Goal: Task Accomplishment & Management: Manage account settings

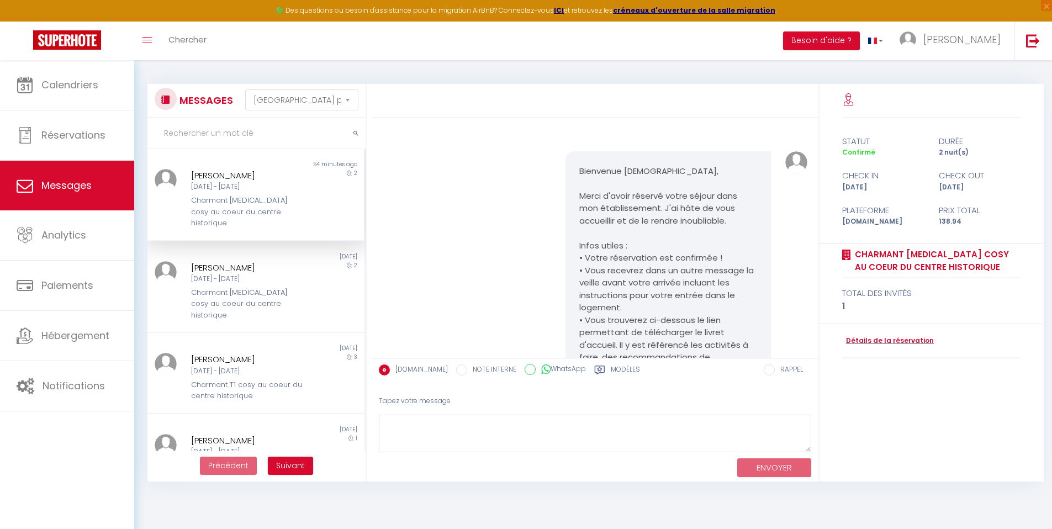
select select "message"
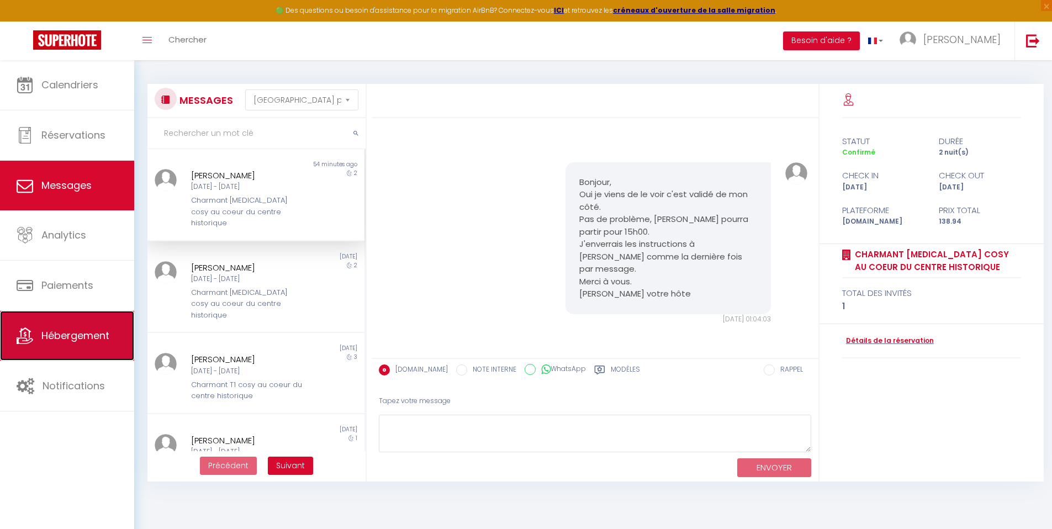
click at [83, 330] on span "Hébergement" at bounding box center [75, 336] width 68 height 14
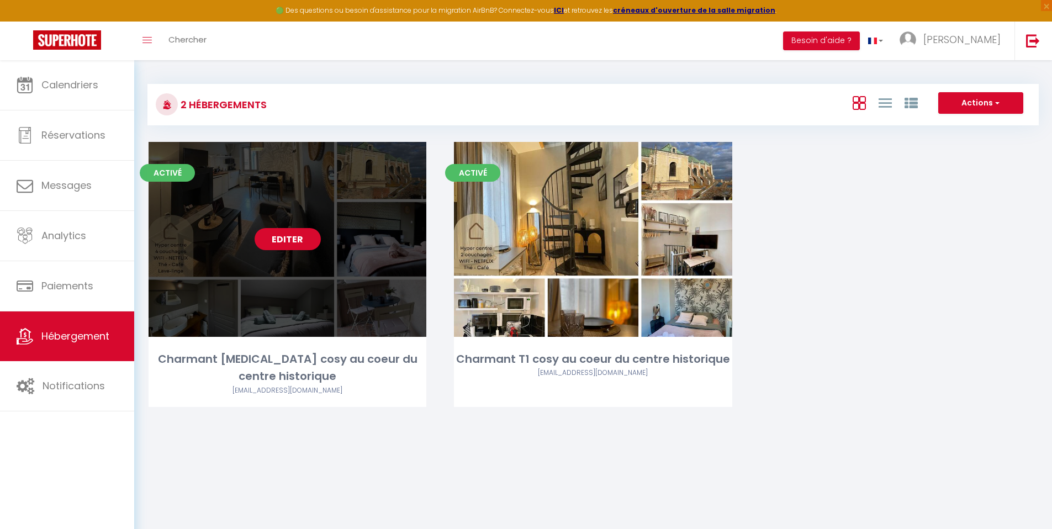
click at [299, 238] on link "Editer" at bounding box center [288, 239] width 66 height 22
click at [304, 239] on link "Editer" at bounding box center [288, 239] width 66 height 22
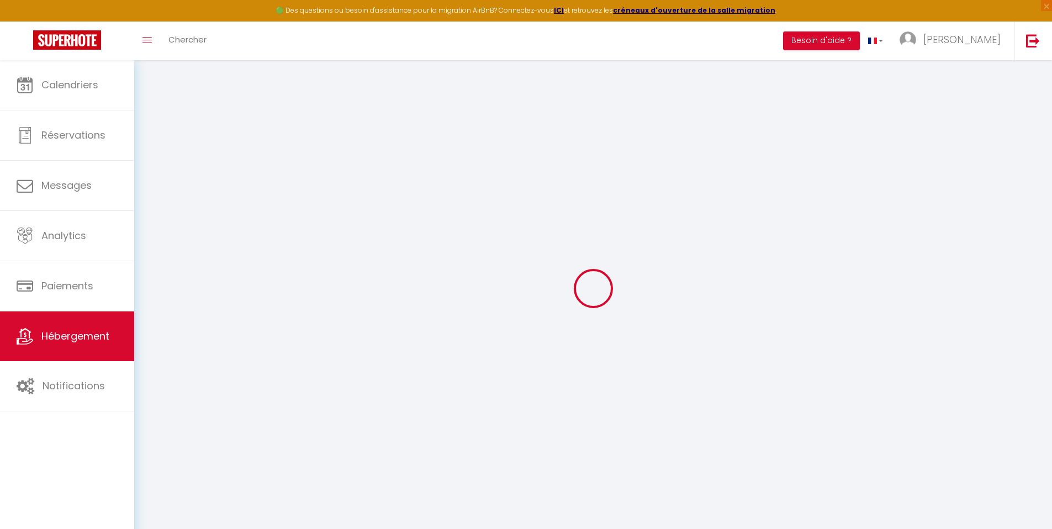
select select
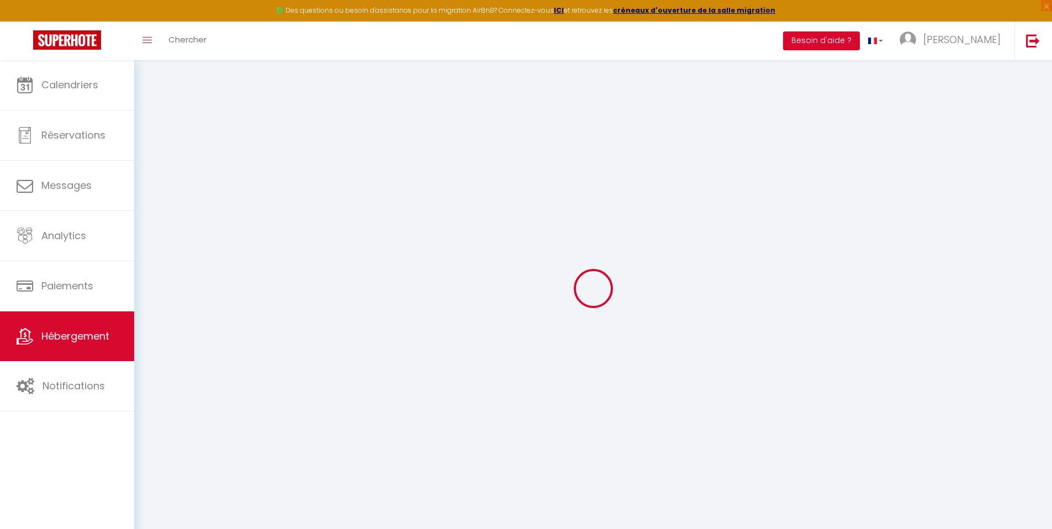
select select
checkbox input "false"
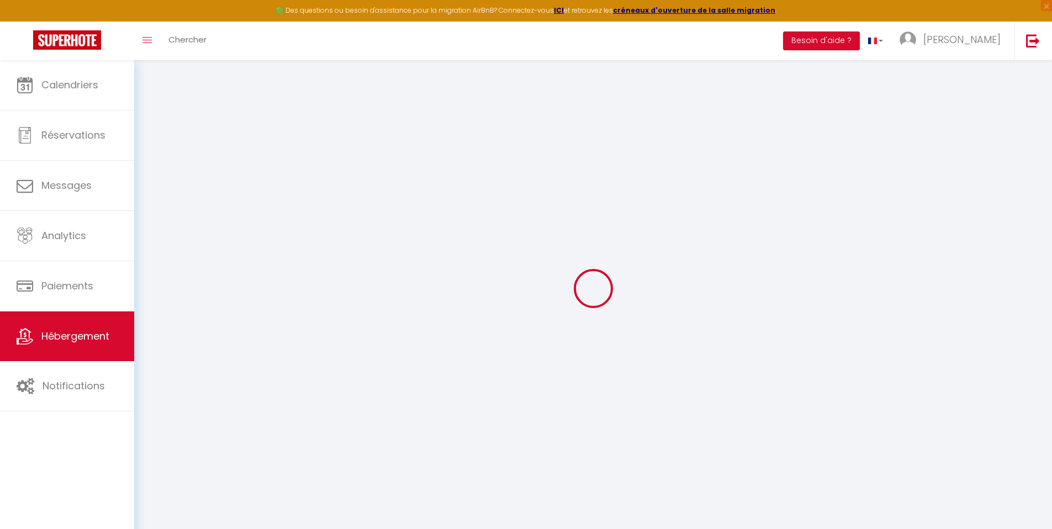
select select
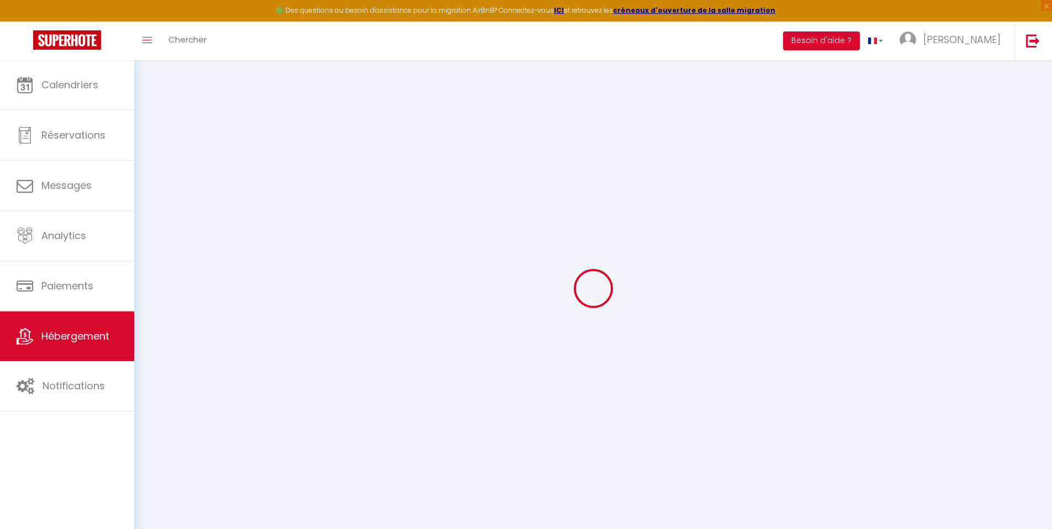
select select
checkbox input "false"
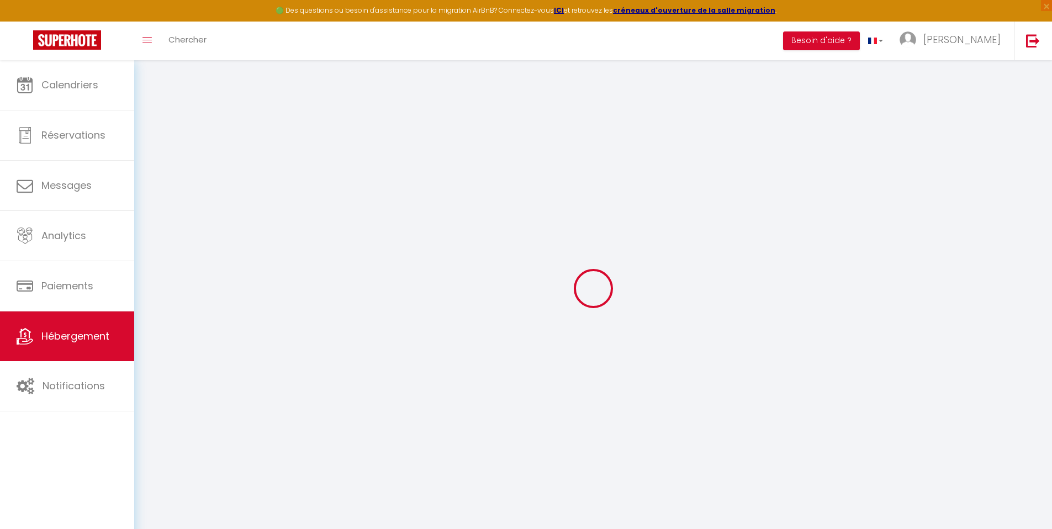
checkbox input "false"
select select
type input "Charmant [MEDICAL_DATA] cosy au coeur du centre historique"
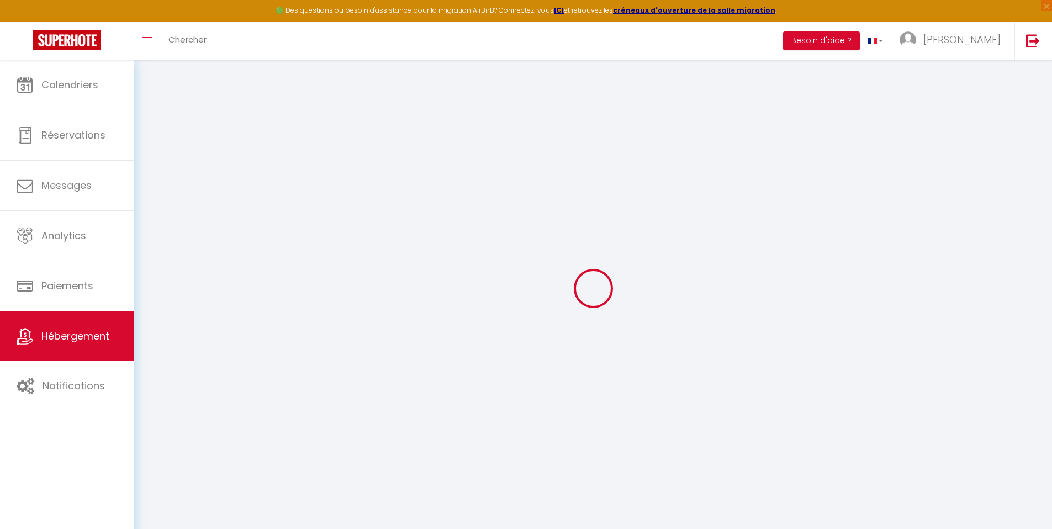
type input "[PERSON_NAME]"
type input "82000"
type input "Montauban"
select select "4"
select select "2"
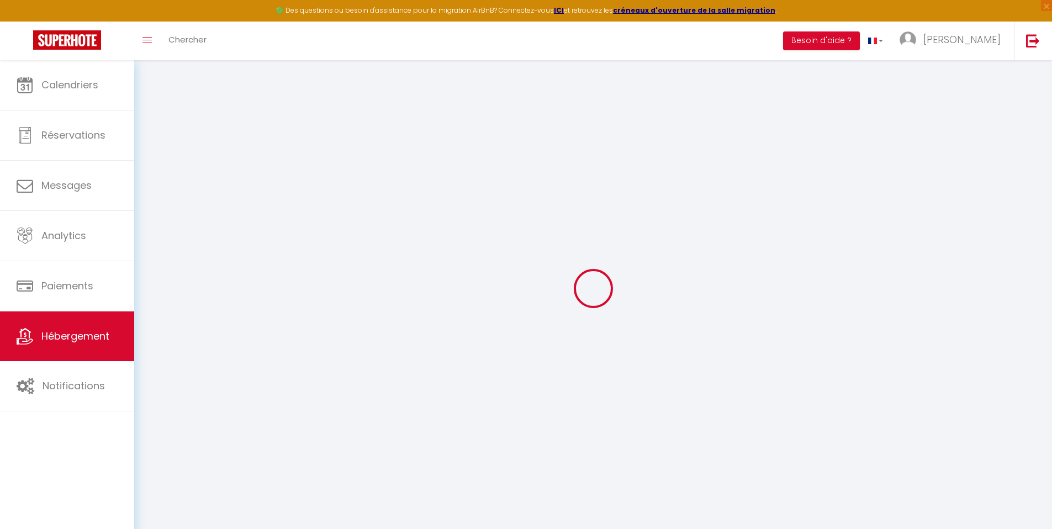
type input "74"
type input "30"
type input "7.20"
type input "6.62"
type input "300"
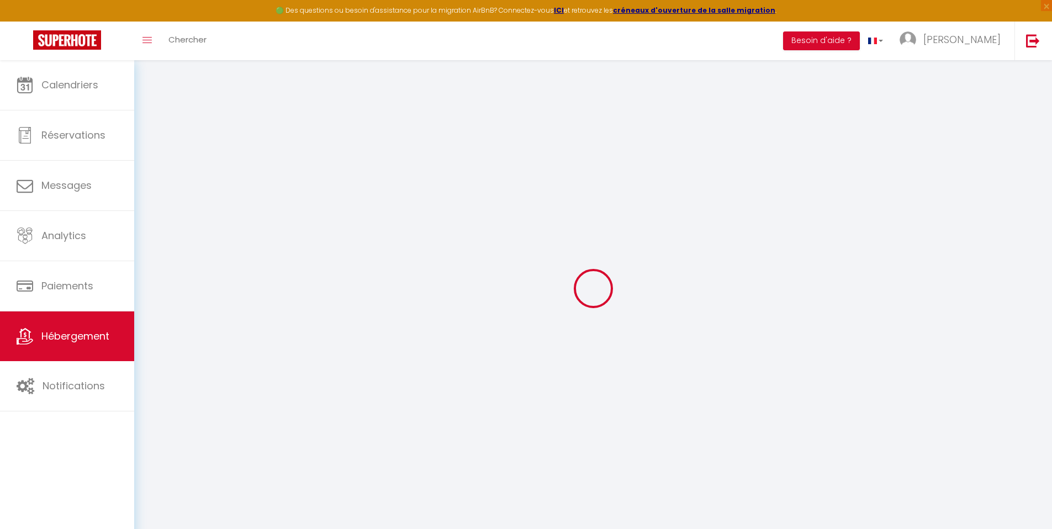
select select
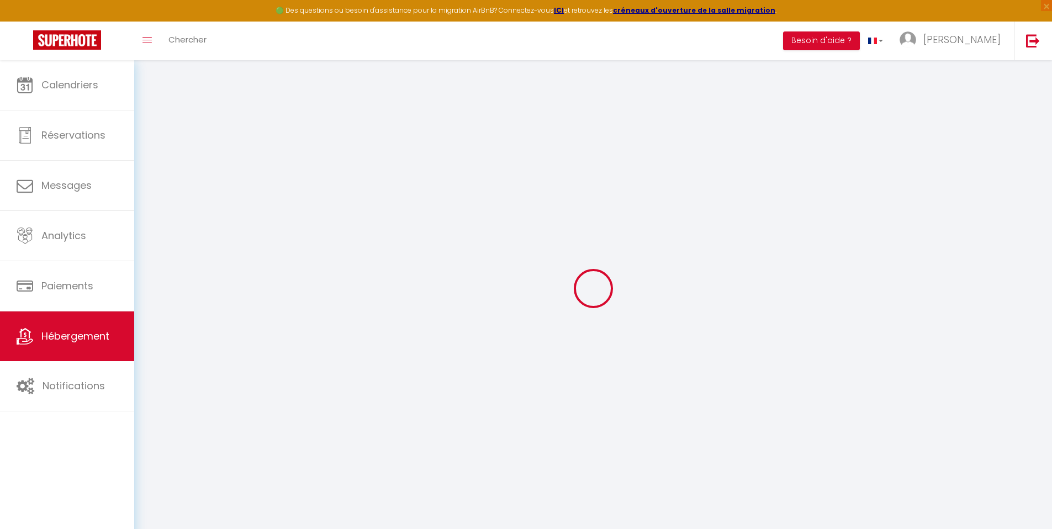
type input "[STREET_ADDRESS]"
type input "82000"
type input "Montauban"
type input "[EMAIL_ADDRESS][DOMAIN_NAME]"
select select "12761"
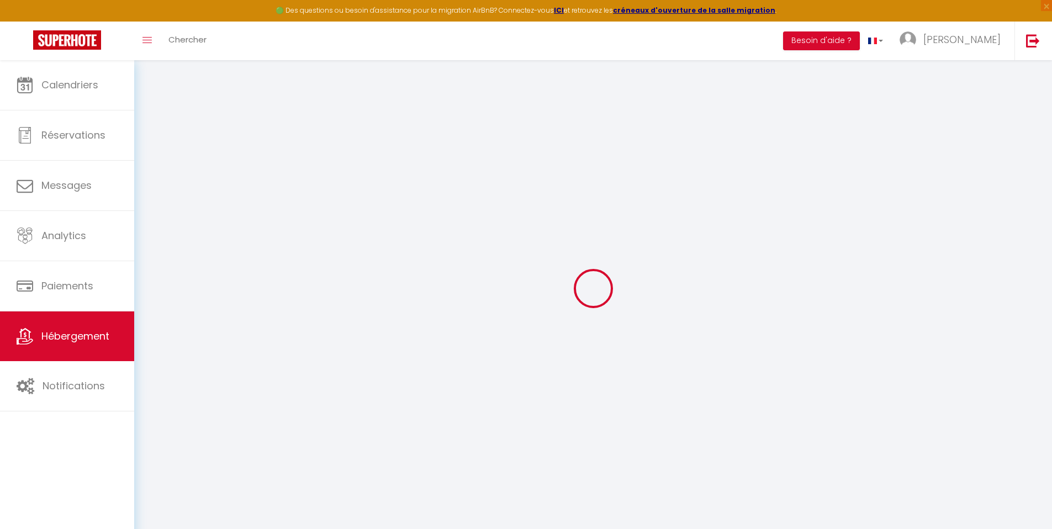
checkbox input "false"
radio input "true"
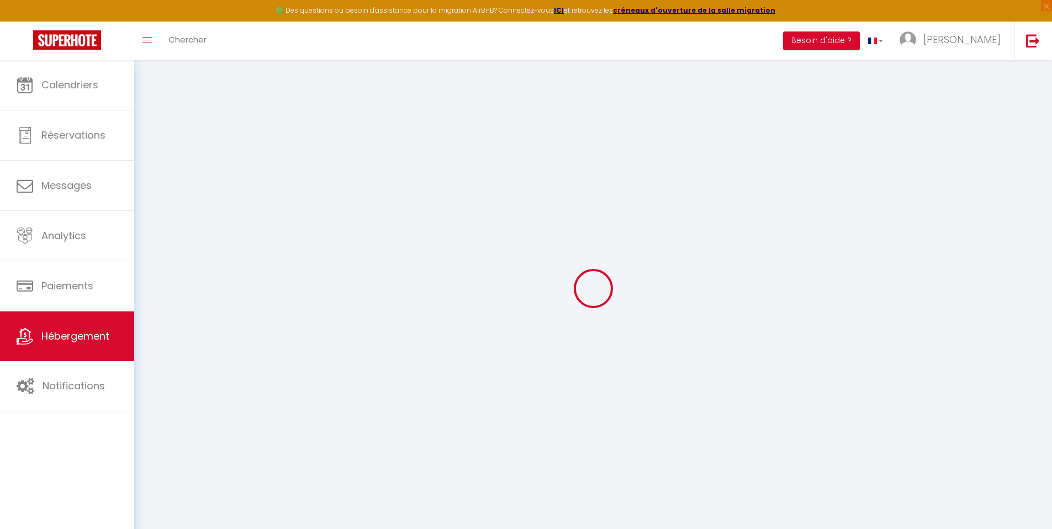
type input "0"
select select
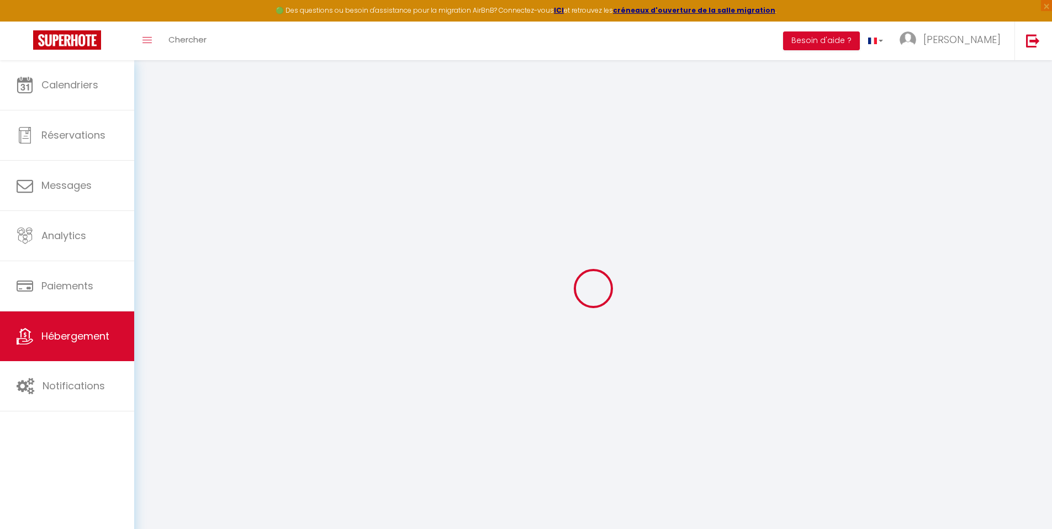
select select
checkbox input "false"
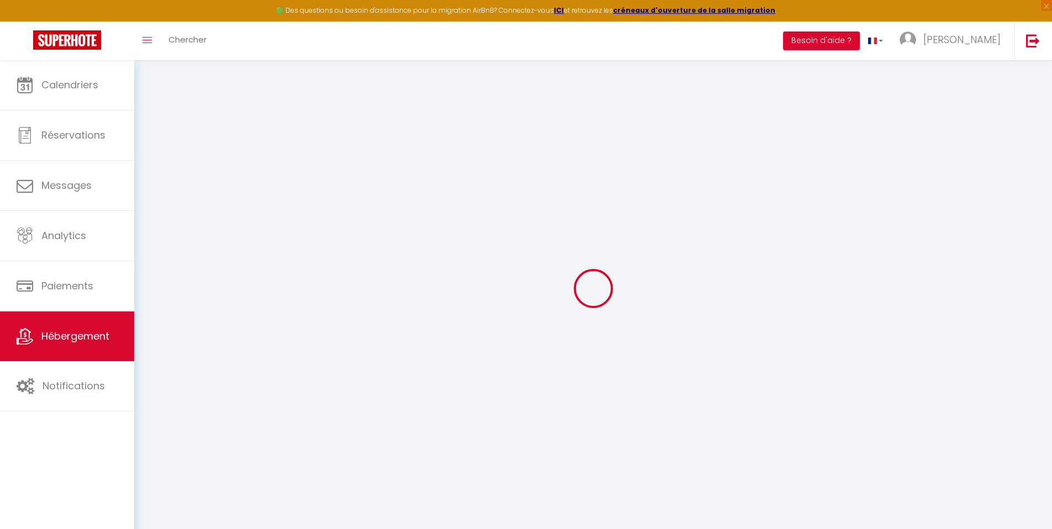
checkbox input "false"
select select
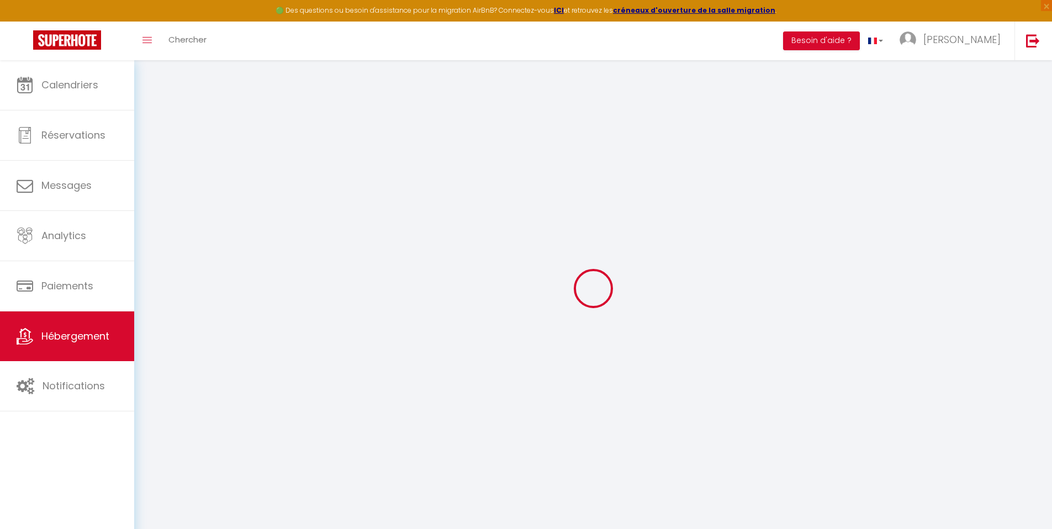
select select
checkbox input "false"
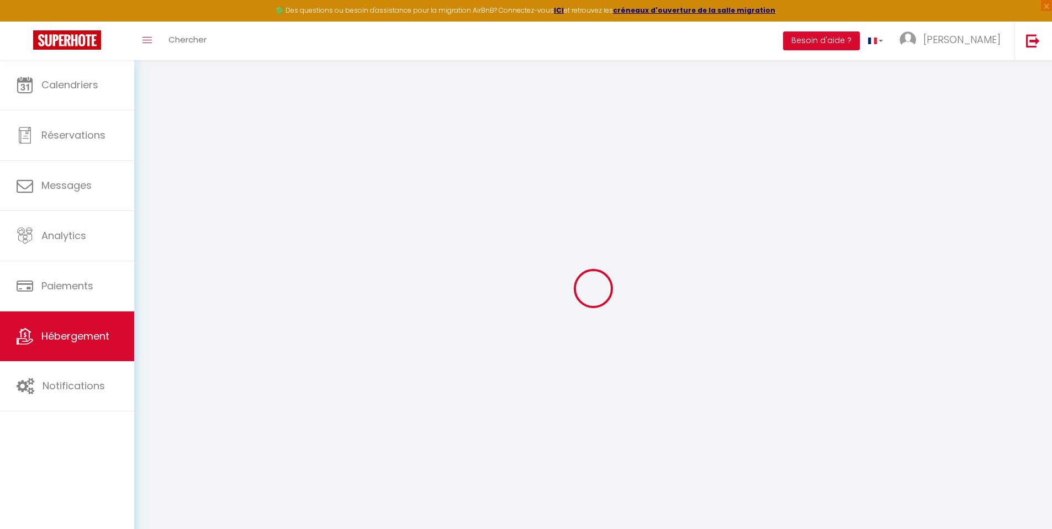
checkbox input "false"
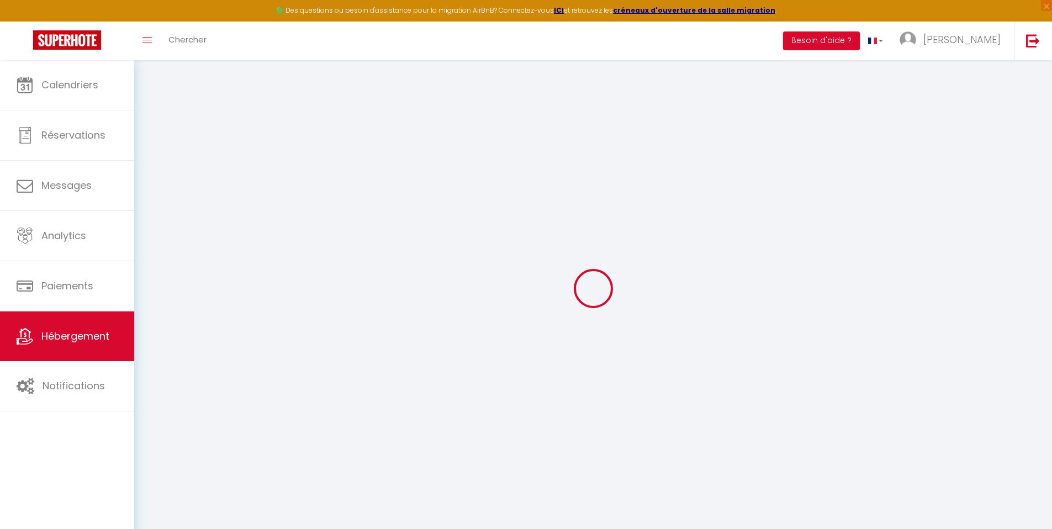
checkbox input "false"
select select "16:00"
select select
select select "11:00"
select select "30"
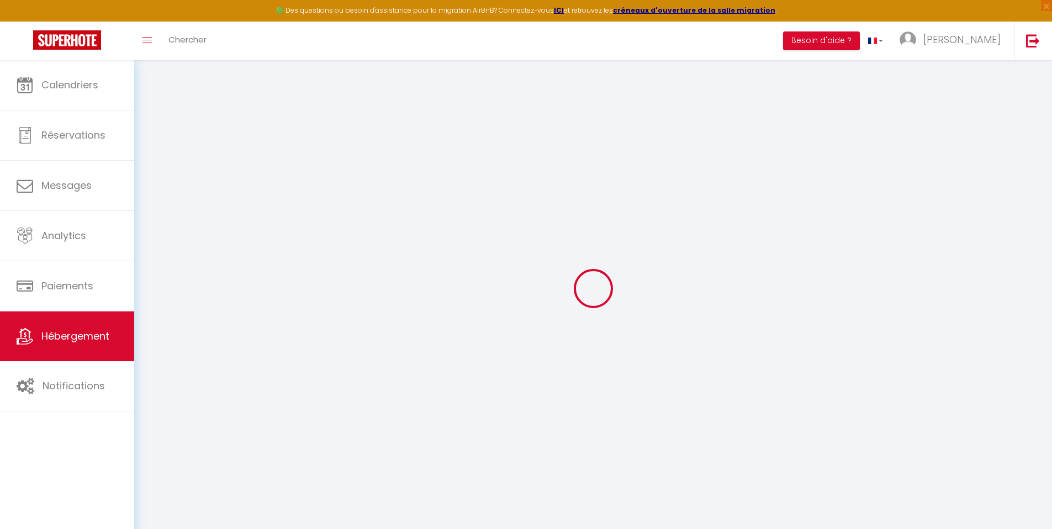
select select "120"
select select
select select "44029"
select select
checkbox input "false"
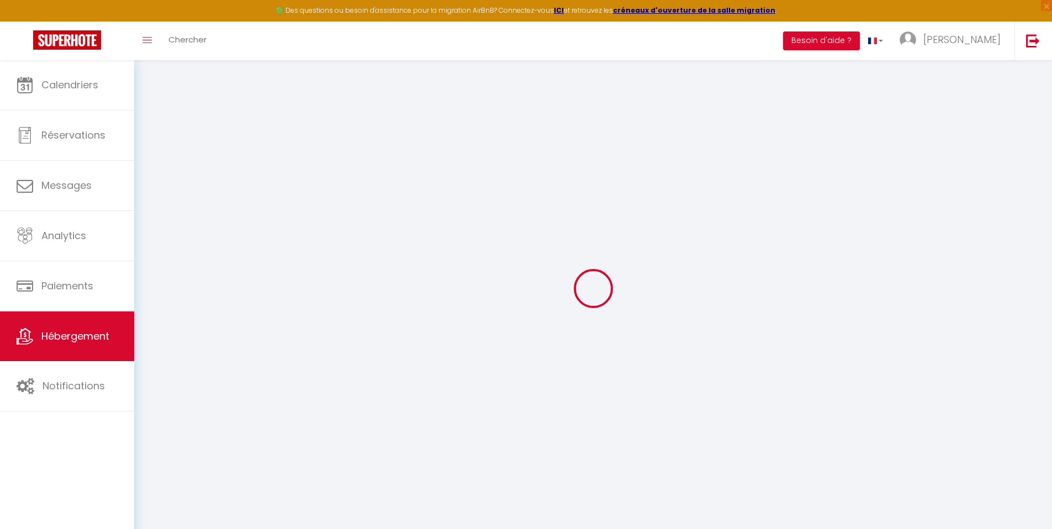
checkbox input "false"
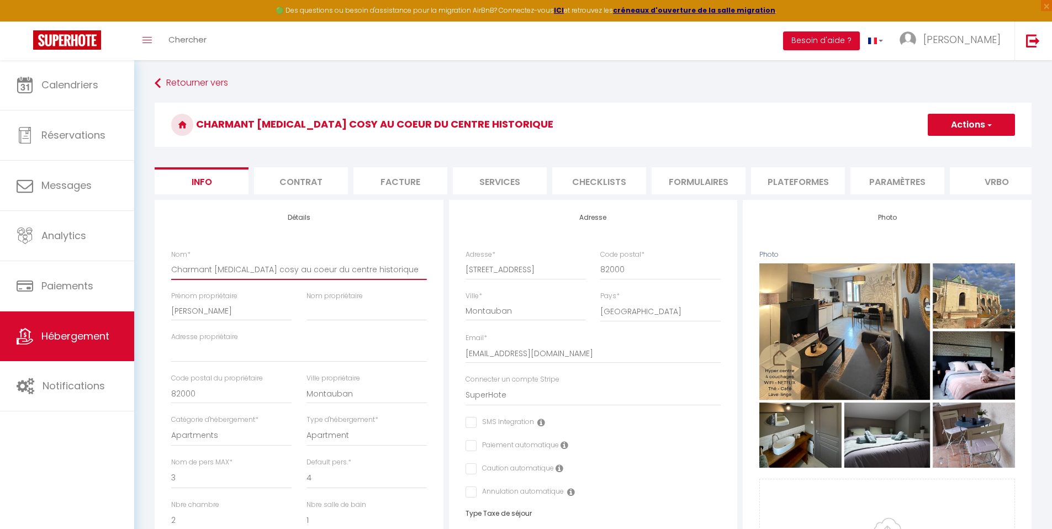
click at [241, 274] on input "Charmant [MEDICAL_DATA] cosy au coeur du centre historique" at bounding box center [299, 270] width 256 height 20
paste input "[MEDICAL_DATA] Duplex Cosy - [GEOGRAPHIC_DATA] - Netflix -Terrass"
type input "[MEDICAL_DATA] Duplex Cosy - [GEOGRAPHIC_DATA] - Netflix -Terrasse"
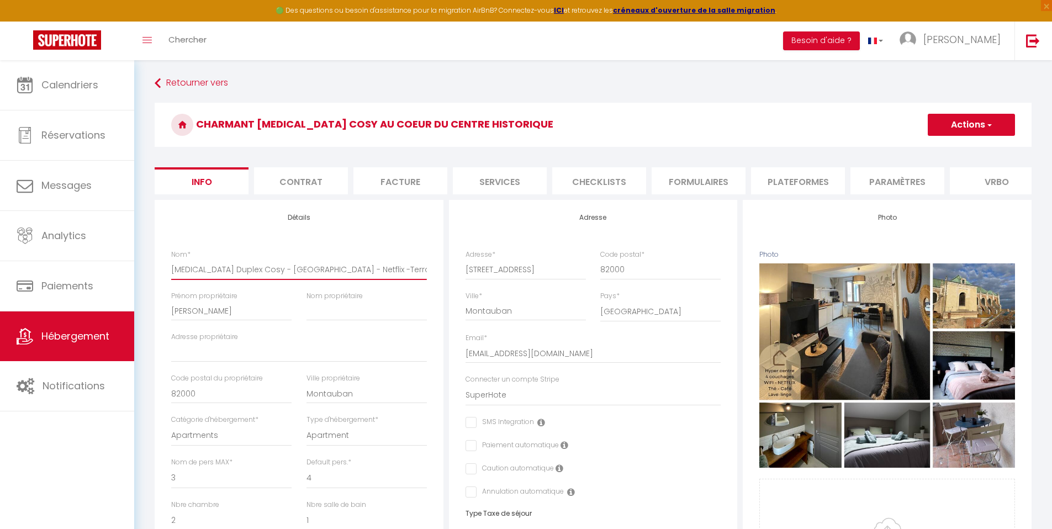
select select
checkbox input "false"
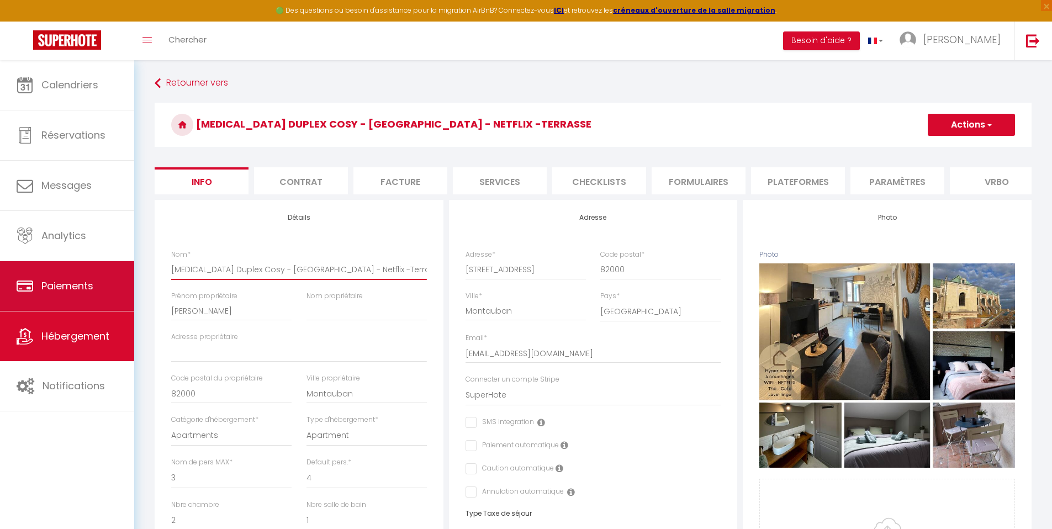
drag, startPoint x: 366, startPoint y: 279, endPoint x: 115, endPoint y: 279, distance: 250.2
click at [115, 279] on div "🟢 Des questions ou besoin d'assistance pour la migration AirBnB? Connectez-vous…" at bounding box center [526, 516] width 1052 height 913
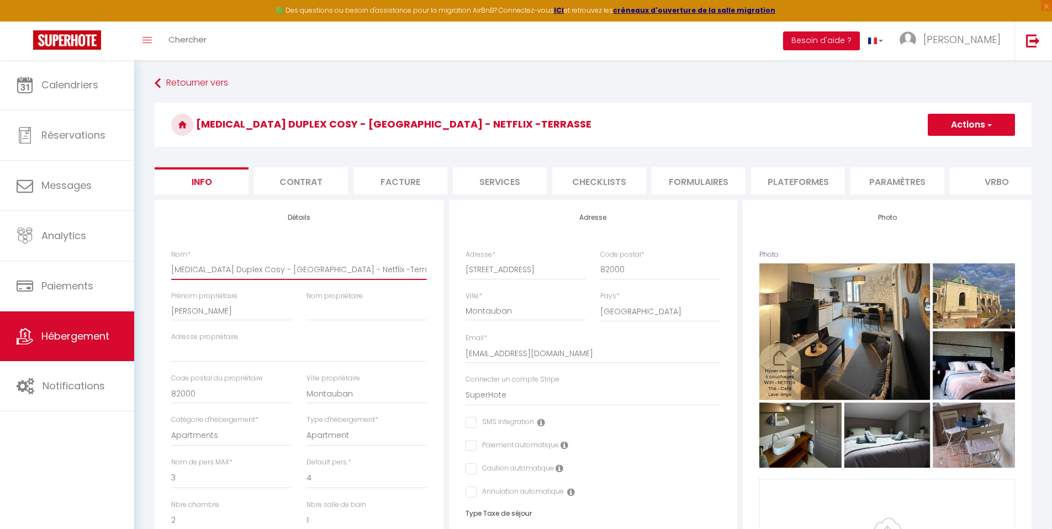
click at [373, 278] on input "[MEDICAL_DATA] Duplex Cosy - [GEOGRAPHIC_DATA] - Netflix -Terrasse" at bounding box center [299, 270] width 256 height 20
type input "[MEDICAL_DATA] Duplex Cosy - [GEOGRAPHIC_DATA] - Netflix -Terrasse"
click at [958, 120] on button "Actions" at bounding box center [971, 125] width 87 height 22
click at [944, 148] on input "Enregistrer" at bounding box center [927, 149] width 41 height 11
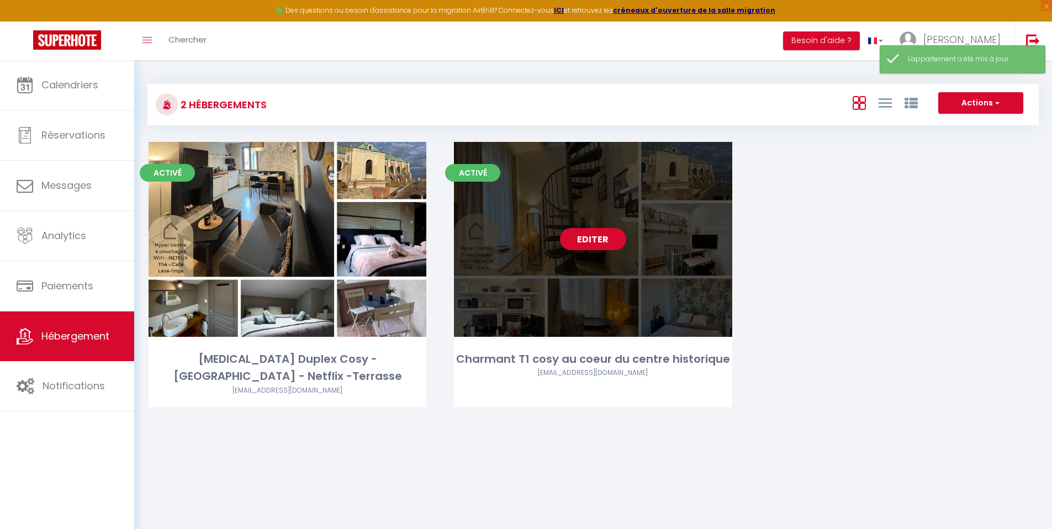
click at [583, 236] on link "Editer" at bounding box center [593, 239] width 66 height 22
click at [585, 239] on link "Editer" at bounding box center [593, 239] width 66 height 22
select select "3"
select select "2"
select select "1"
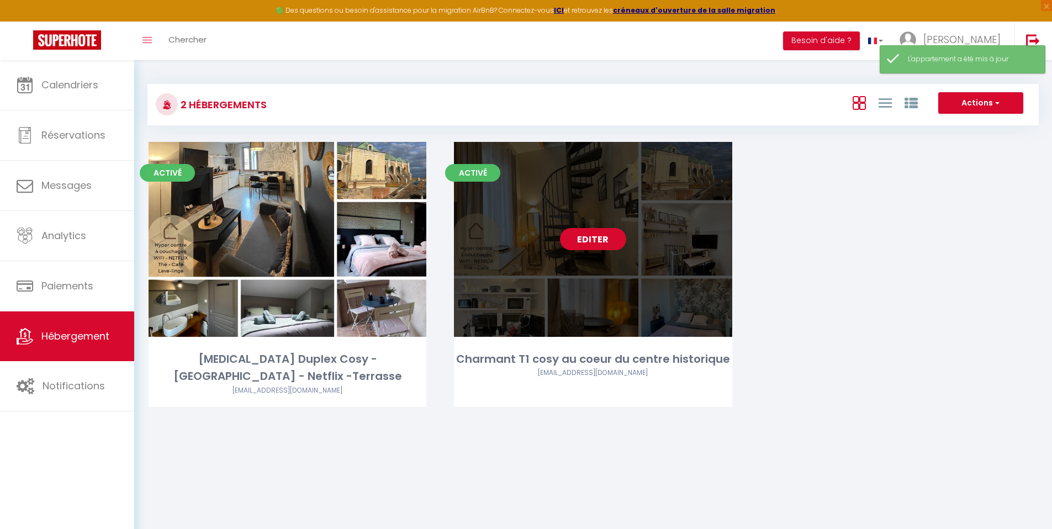
select select "1"
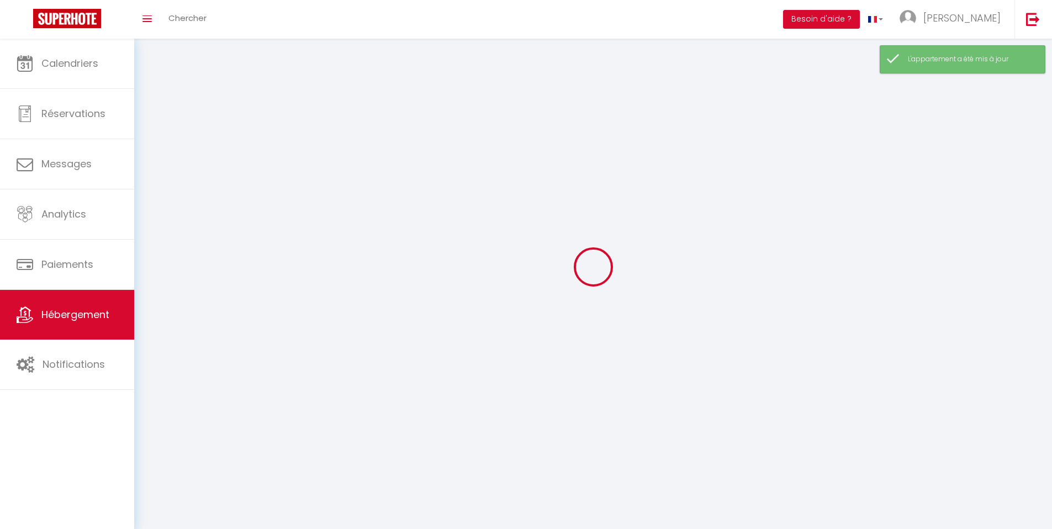
select select
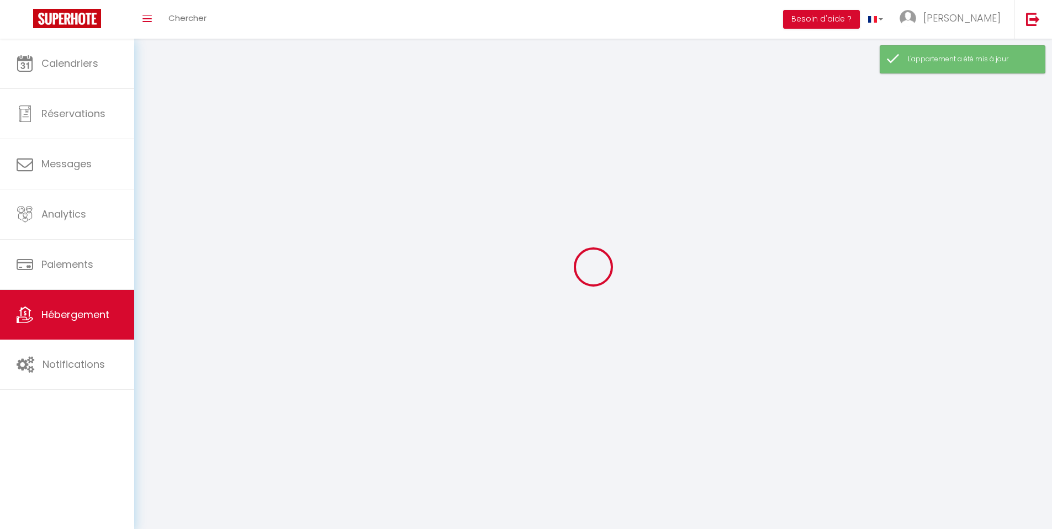
select select
checkbox input "false"
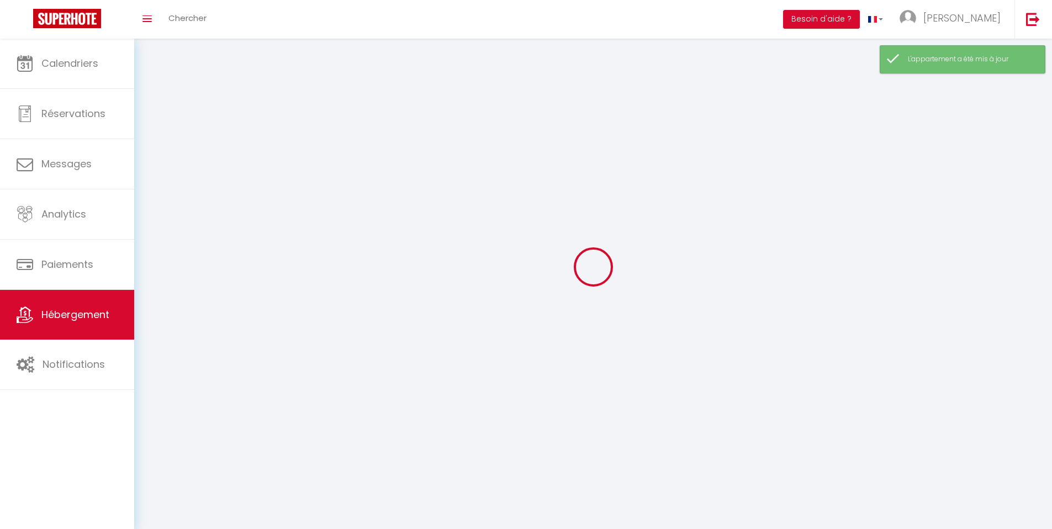
checkbox input "false"
select select
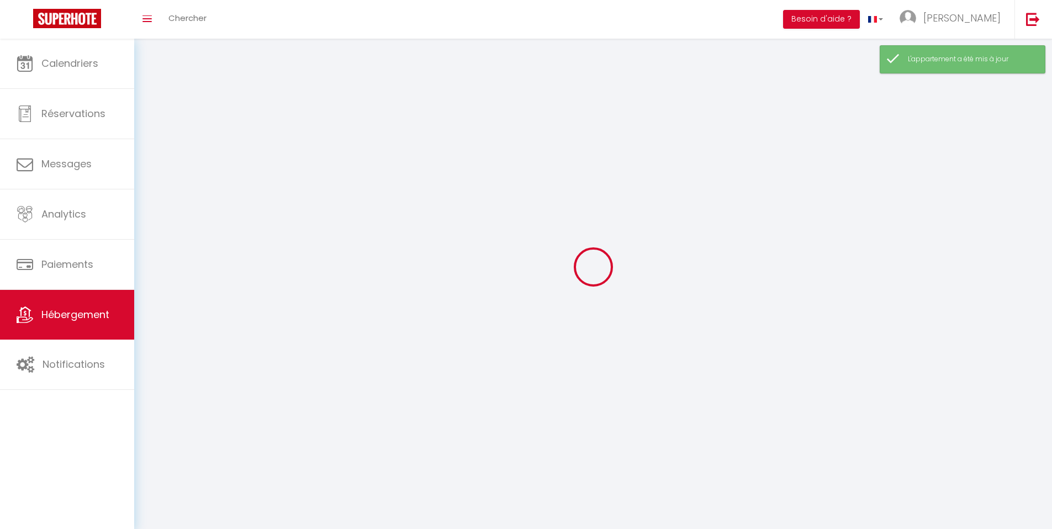
select select
checkbox input "false"
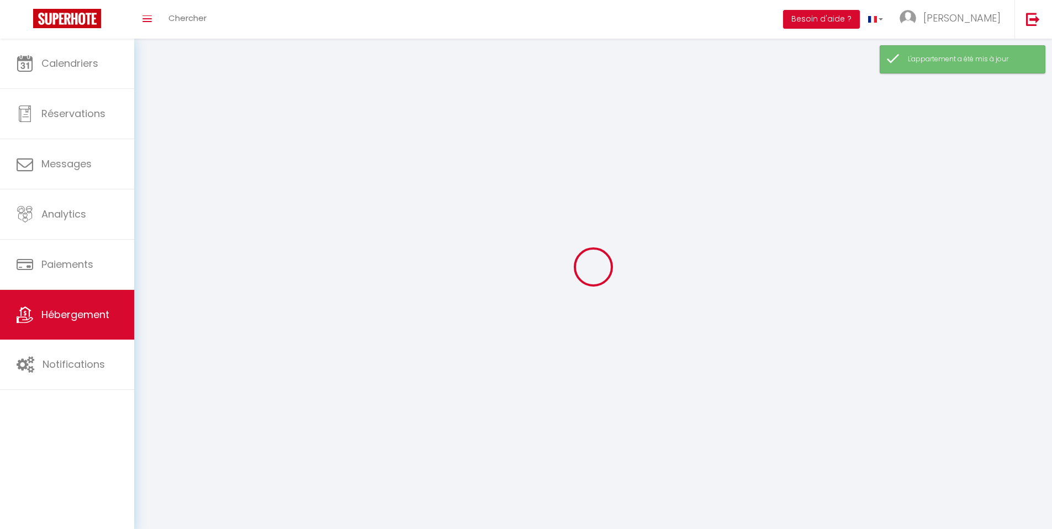
checkbox input "false"
select select
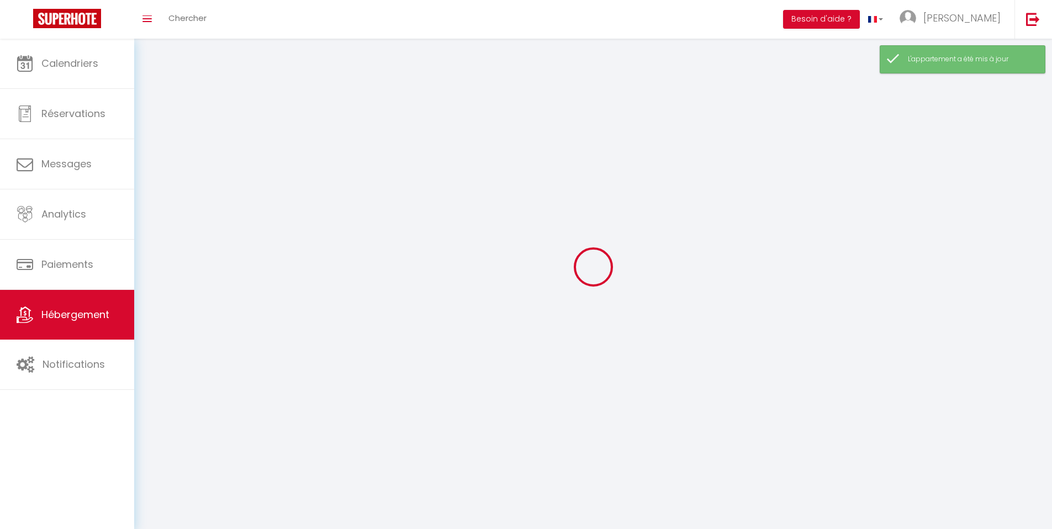
select select
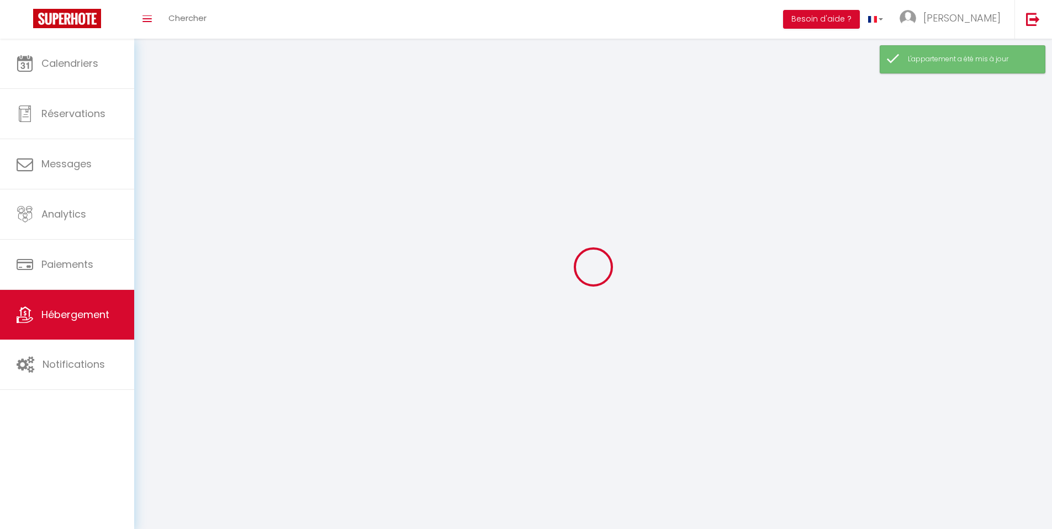
checkbox input "false"
select select
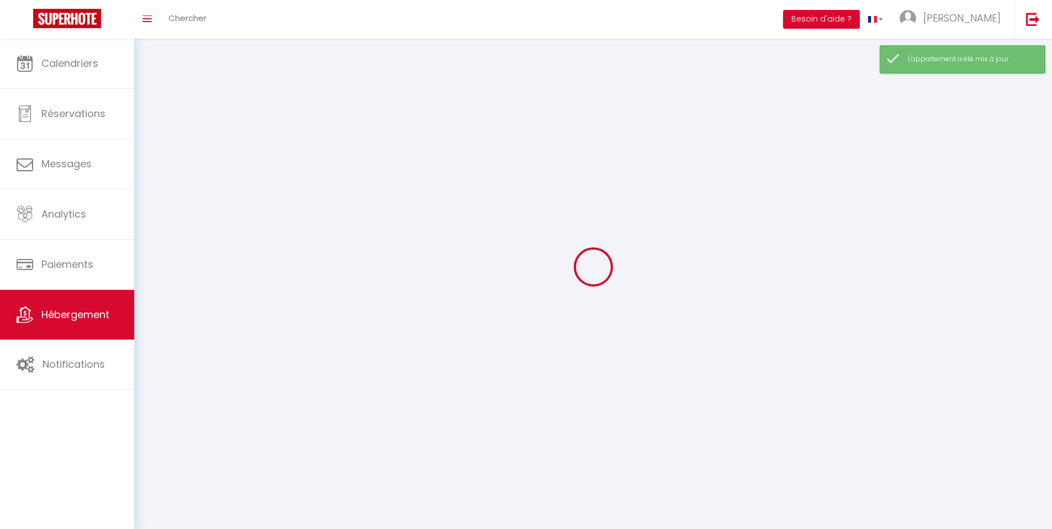
select select
select select "1"
select select
select select "28"
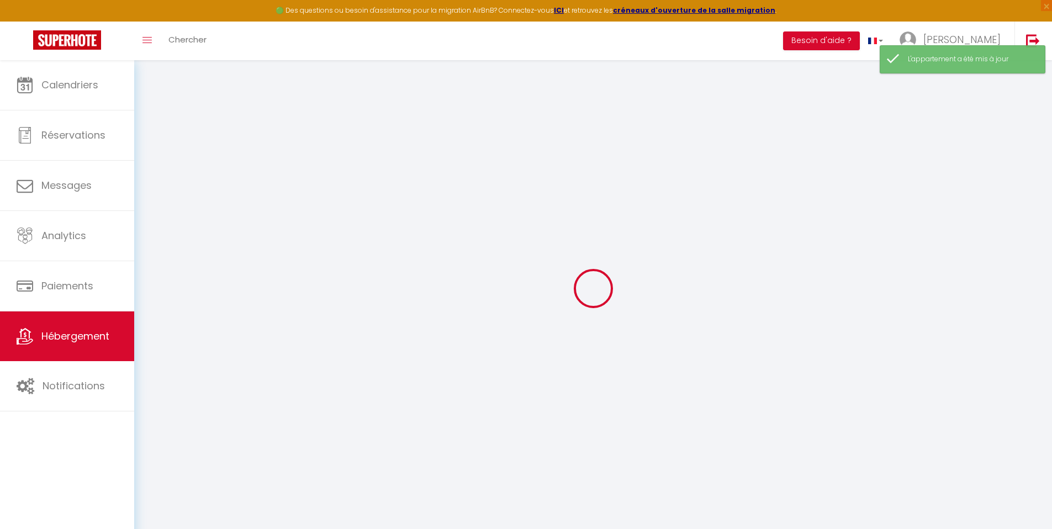
select select
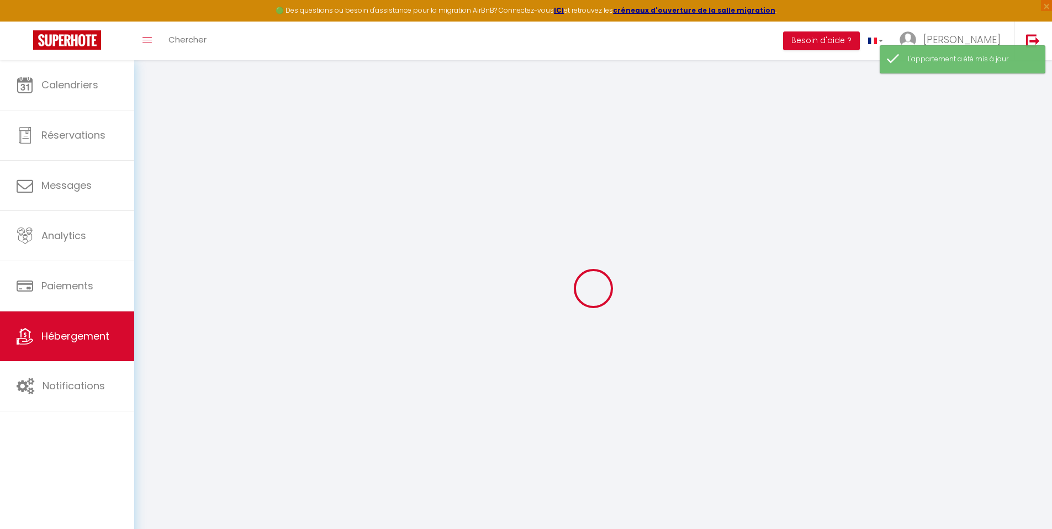
select select
checkbox input "false"
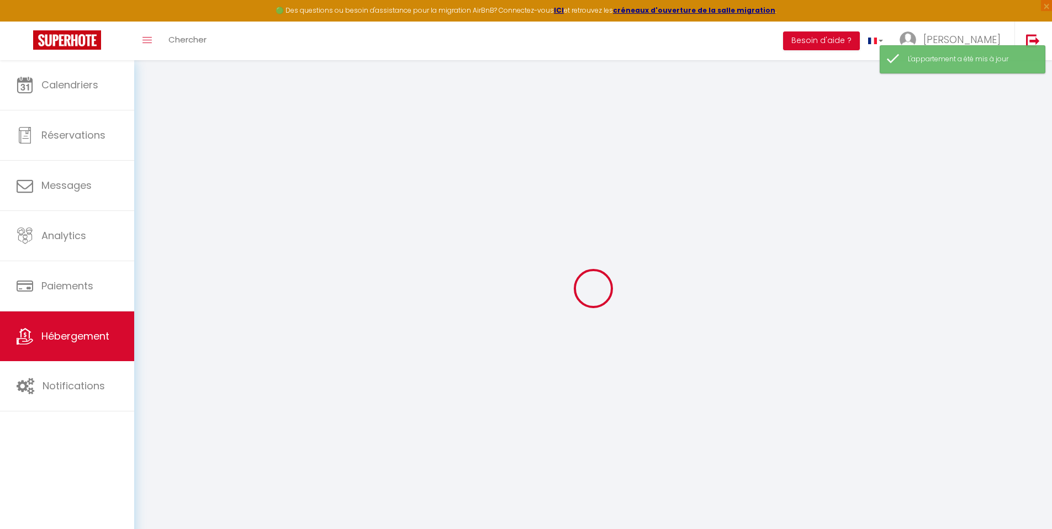
select select
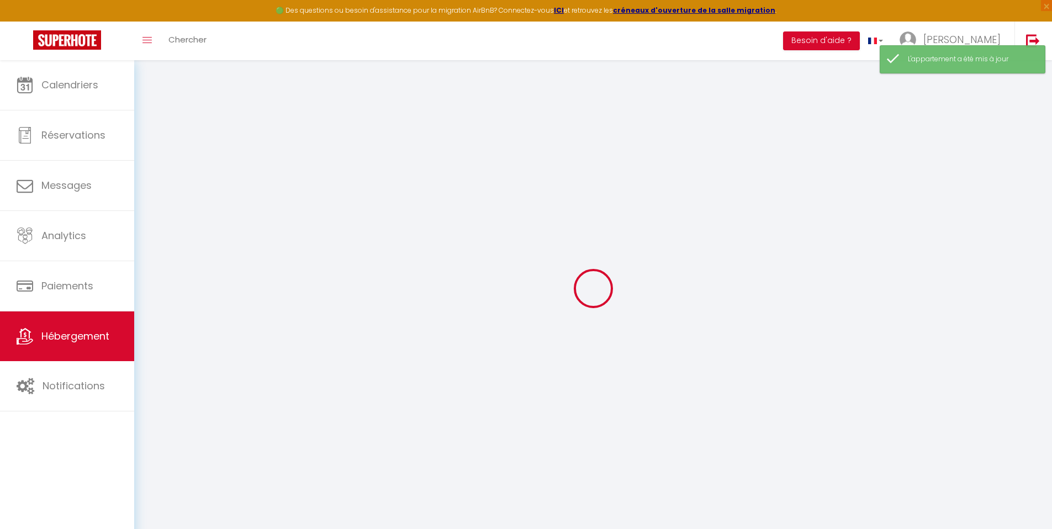
select select
checkbox input "false"
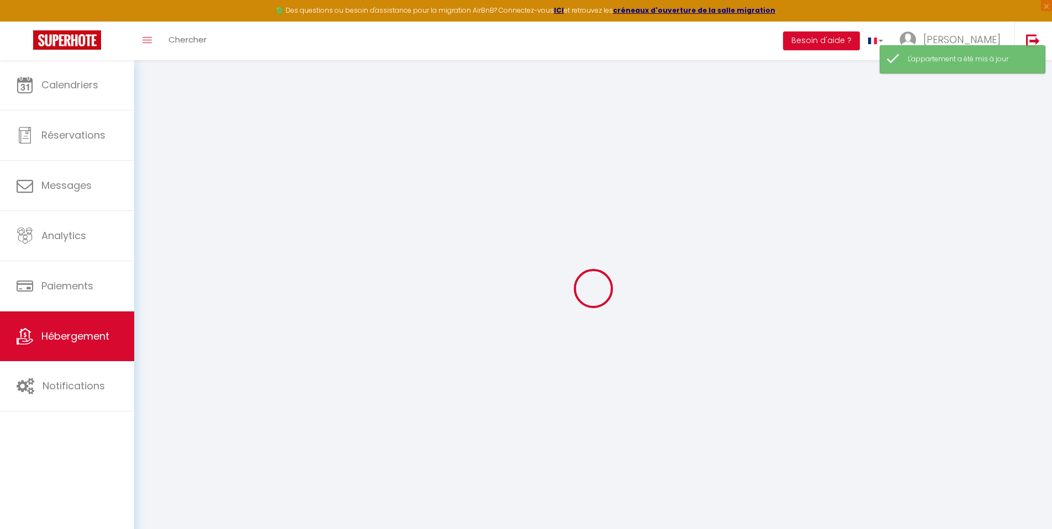
checkbox input "false"
select select
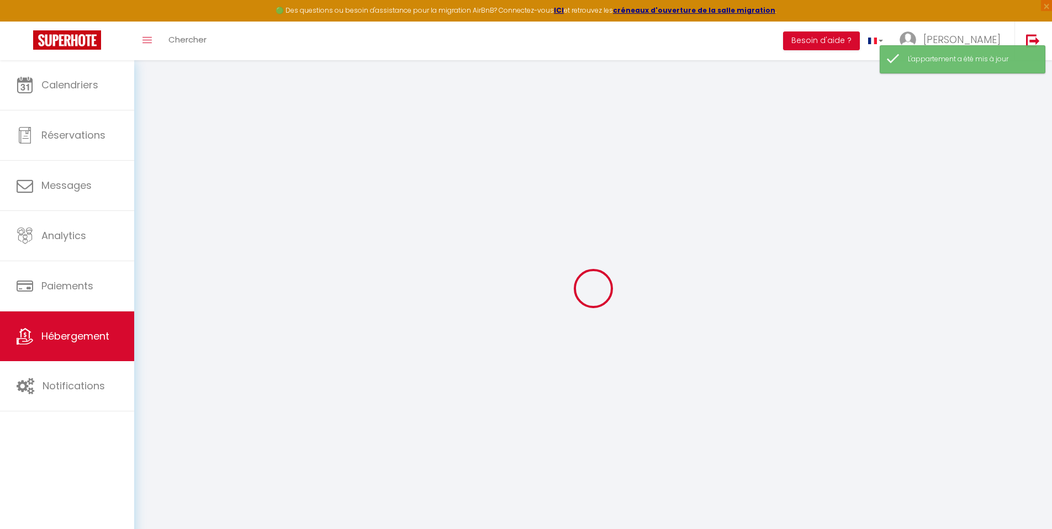
select select
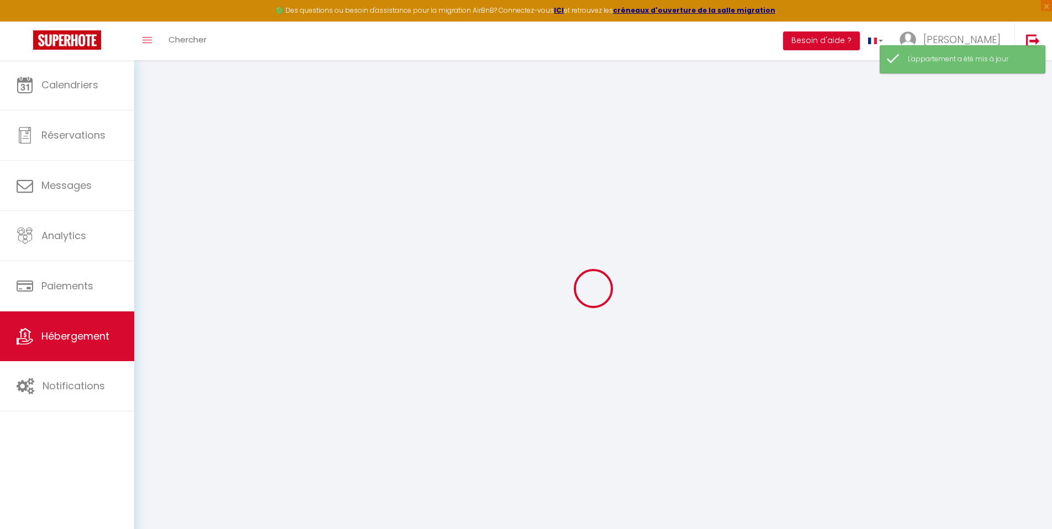
checkbox input "false"
select select
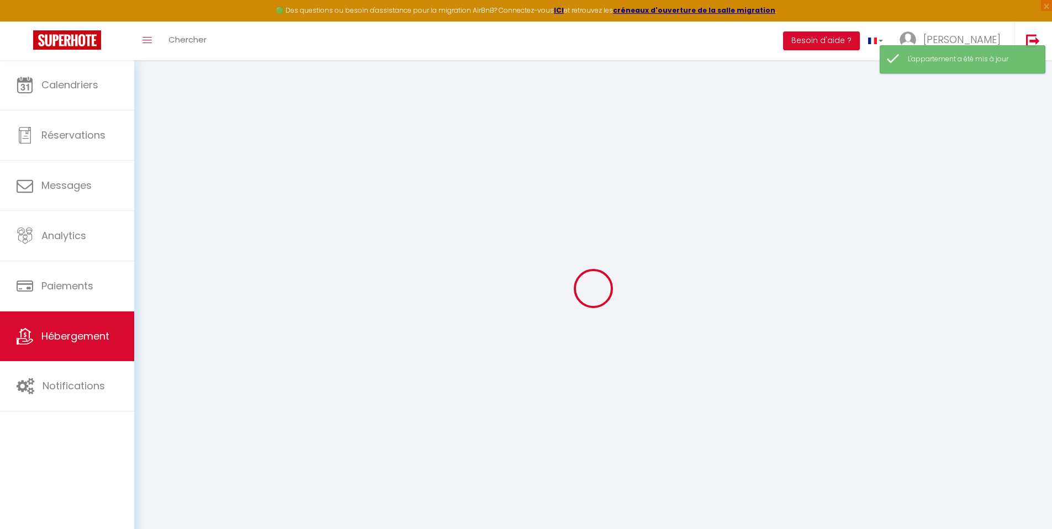
select select
type input "Charmant T1 cosy au coeur du centre historique"
type input "[PERSON_NAME]"
type input "EL [DEMOGRAPHIC_DATA]"
type input "8200"
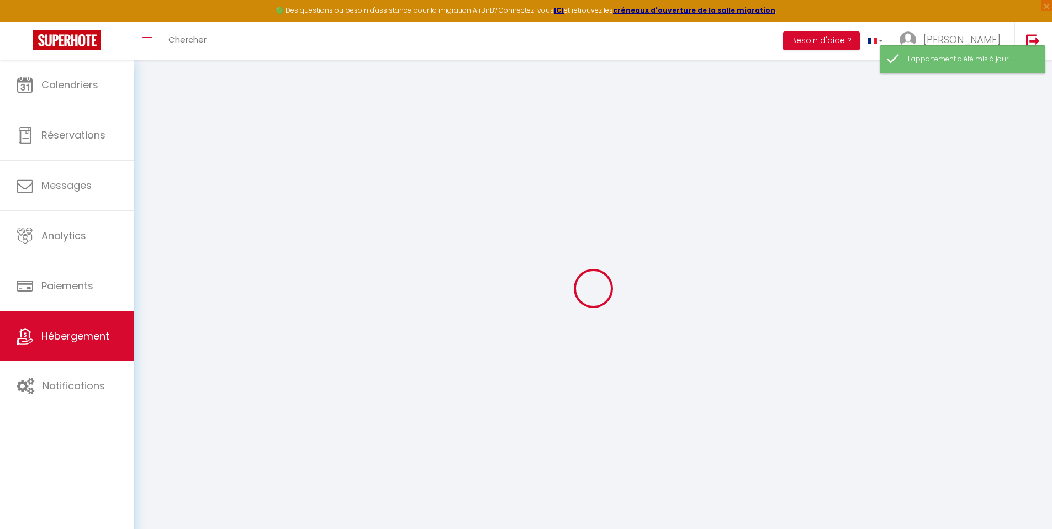
type input "Montauban"
select select "2"
type input "47"
type input "25"
type input "7.2"
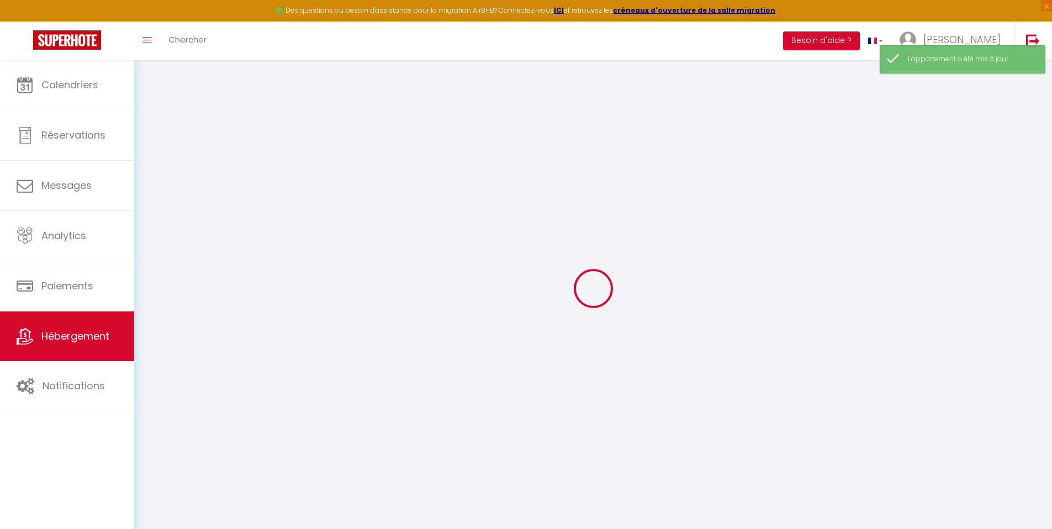
type input "6.62"
type input "300"
select select
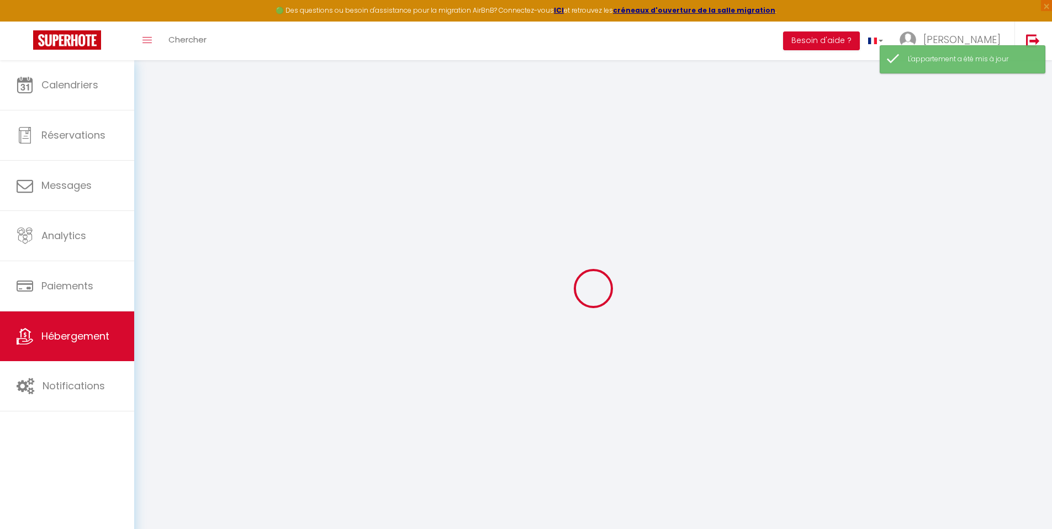
select select
type input "[STREET_ADDRESS]"
type input "82000"
type input "Montauban"
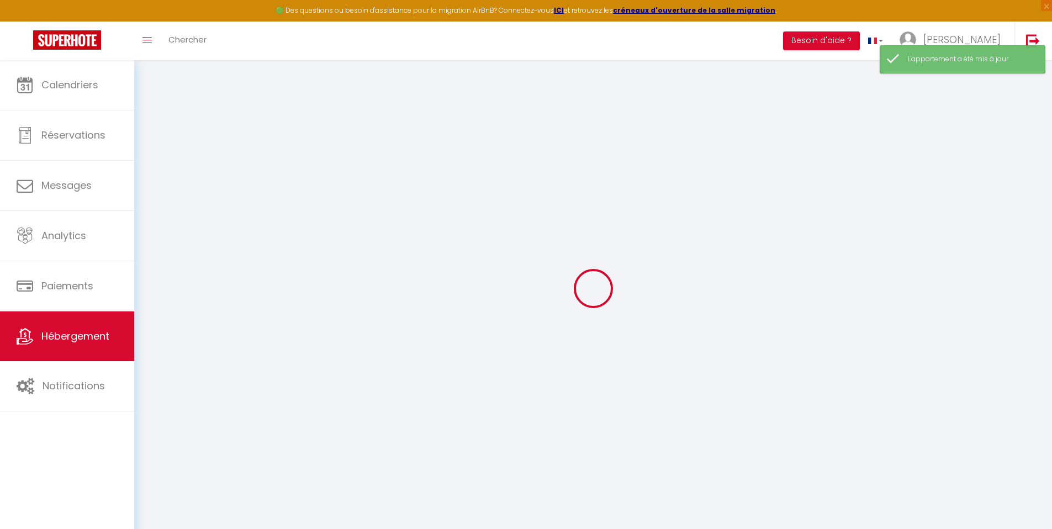
type input "[EMAIL_ADDRESS][DOMAIN_NAME]"
select select "12761"
checkbox input "false"
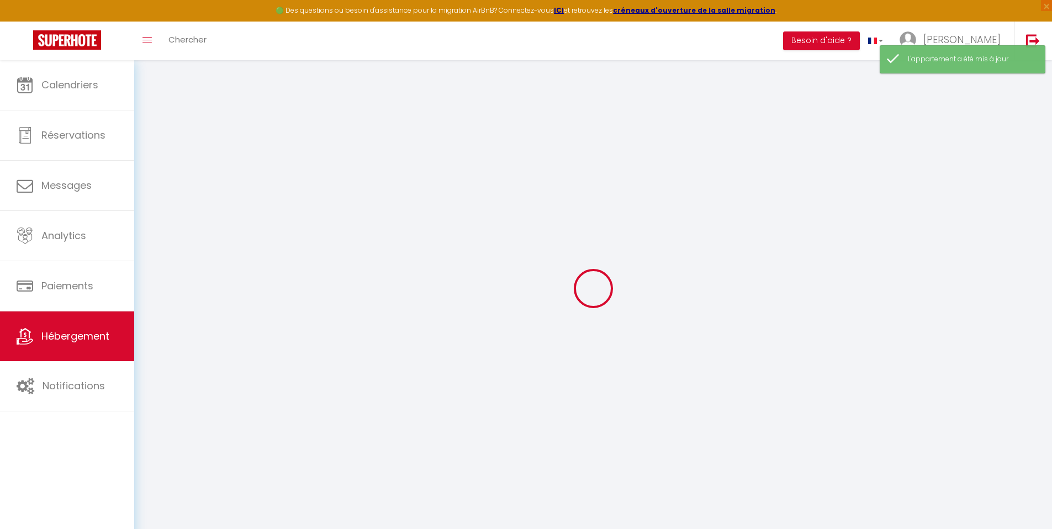
checkbox input "false"
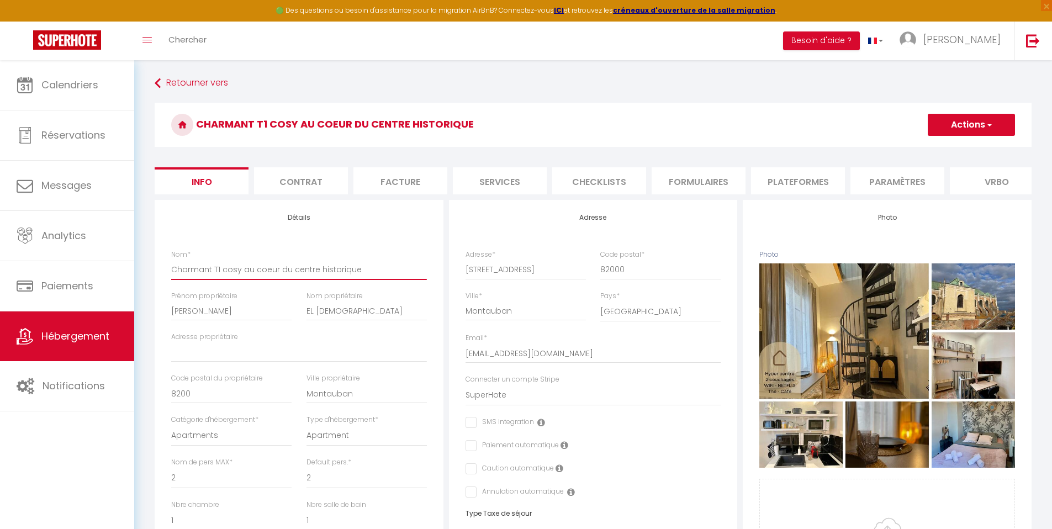
click at [257, 273] on input "Charmant T1 cosy au coeur du centre historique" at bounding box center [299, 270] width 256 height 20
paste input "[MEDICAL_DATA] Duplex Cosy - [GEOGRAPHIC_DATA] - Netflix -Terrass"
click at [178, 279] on input "[MEDICAL_DATA] Duplex Cosy - [GEOGRAPHIC_DATA] - Netflix -Terrasse" at bounding box center [299, 270] width 256 height 20
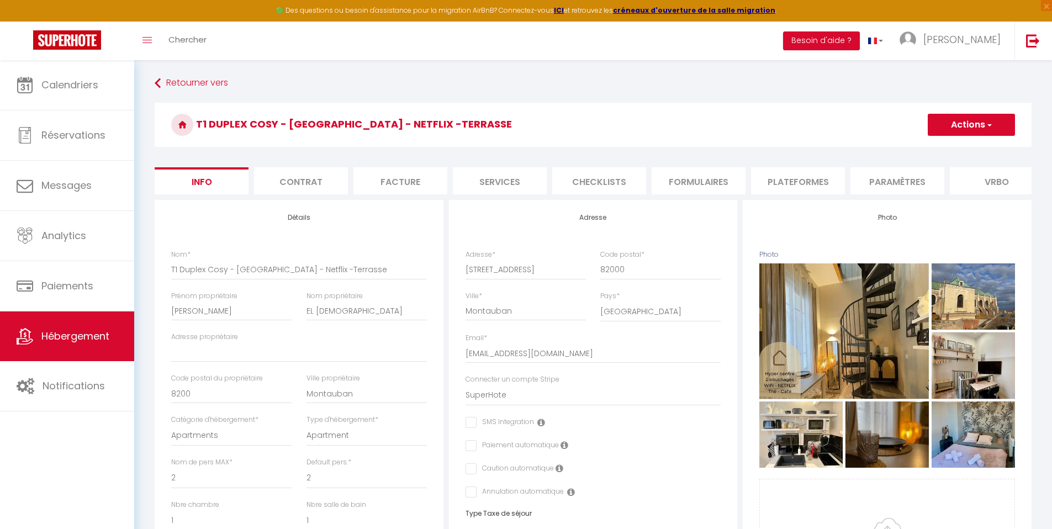
click at [990, 124] on span "button" at bounding box center [988, 124] width 7 height 11
click at [933, 148] on input "Enregistrer" at bounding box center [927, 149] width 41 height 11
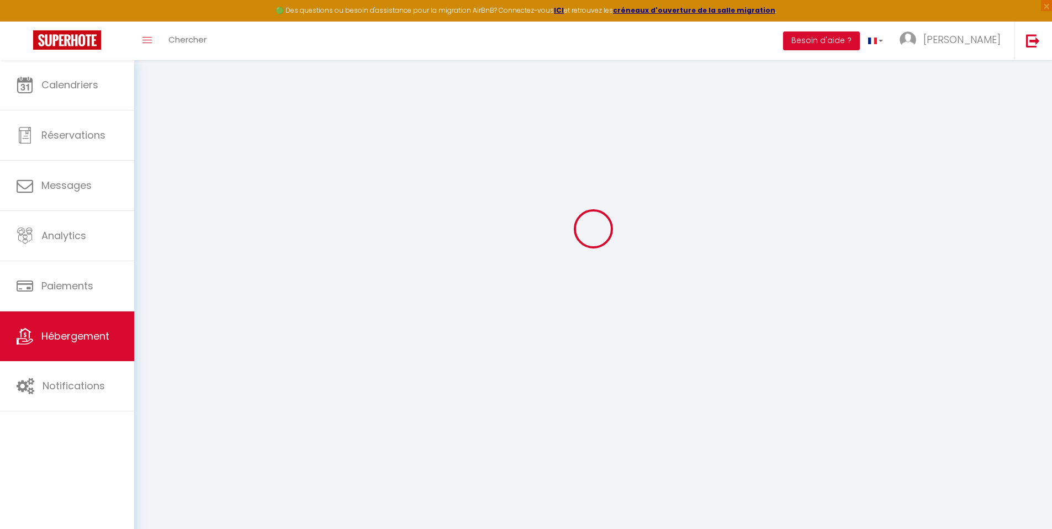
scroll to position [60, 0]
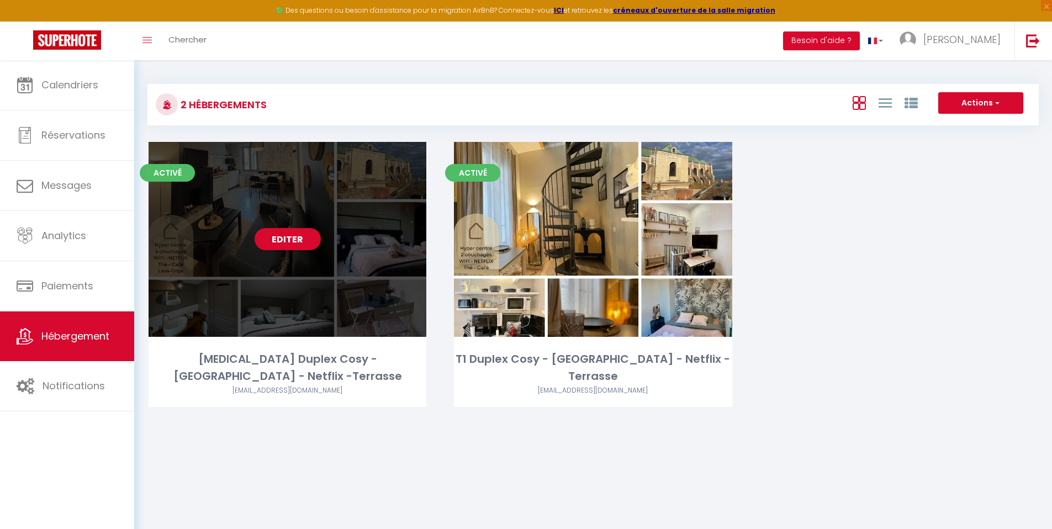
click at [290, 242] on link "Editer" at bounding box center [288, 239] width 66 height 22
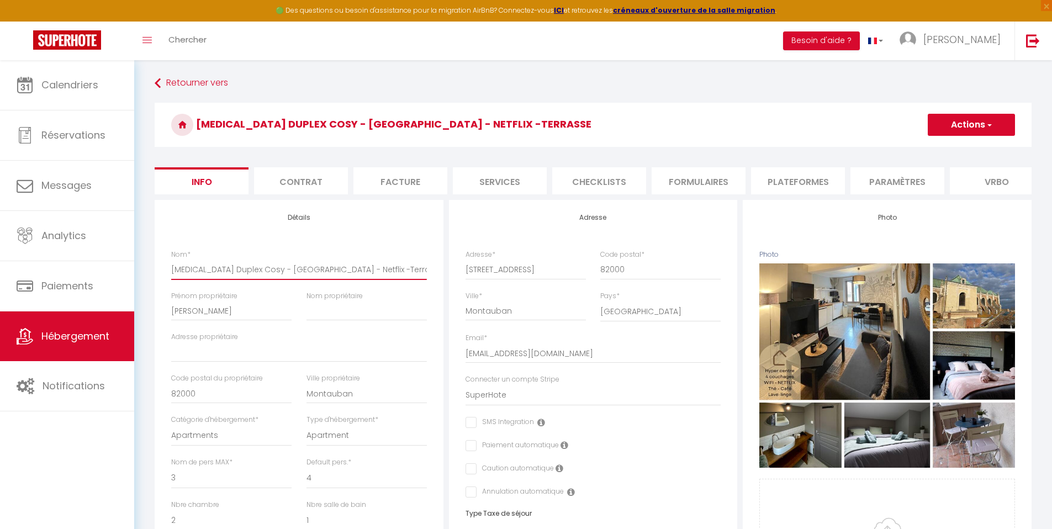
click at [324, 278] on input "[MEDICAL_DATA] Duplex Cosy - [GEOGRAPHIC_DATA] - Netflix -Terrasse" at bounding box center [299, 270] width 256 height 20
drag, startPoint x: 985, startPoint y: 124, endPoint x: 980, endPoint y: 131, distance: 9.2
click at [985, 124] on span "button" at bounding box center [988, 124] width 7 height 11
click at [951, 147] on link "Enregistrer" at bounding box center [955, 149] width 118 height 14
click at [953, 130] on button "Actions" at bounding box center [971, 125] width 87 height 22
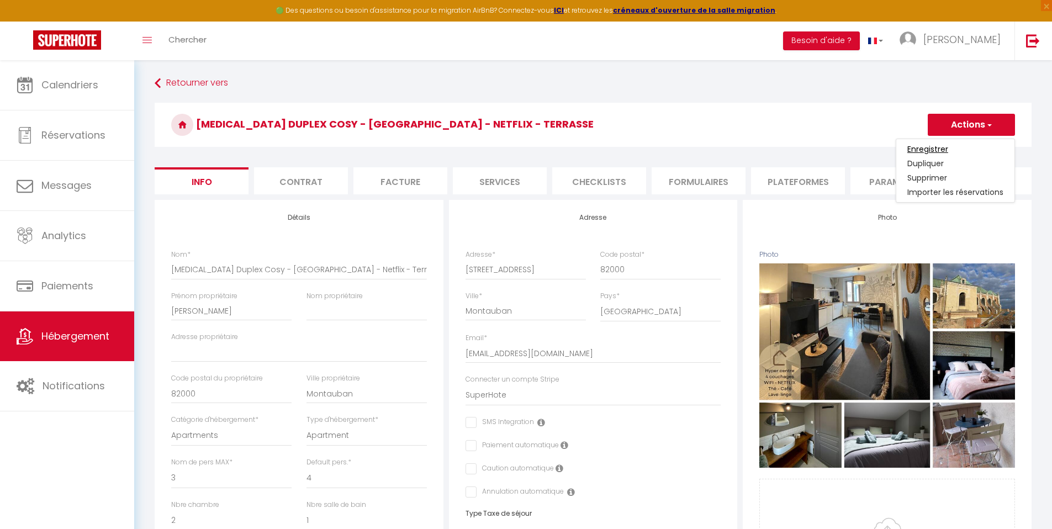
click at [933, 149] on input "Enregistrer" at bounding box center [927, 149] width 41 height 11
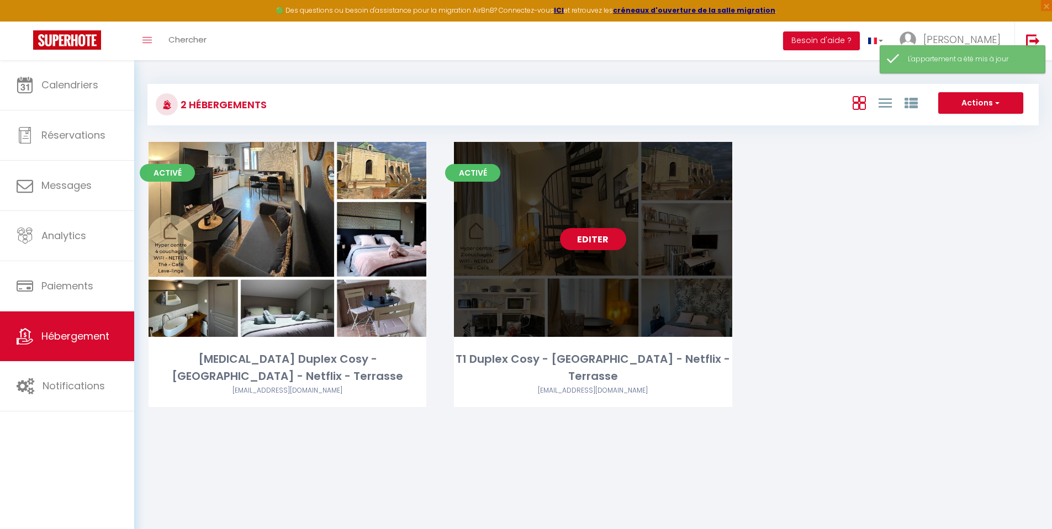
click at [586, 240] on link "Editer" at bounding box center [593, 239] width 66 height 22
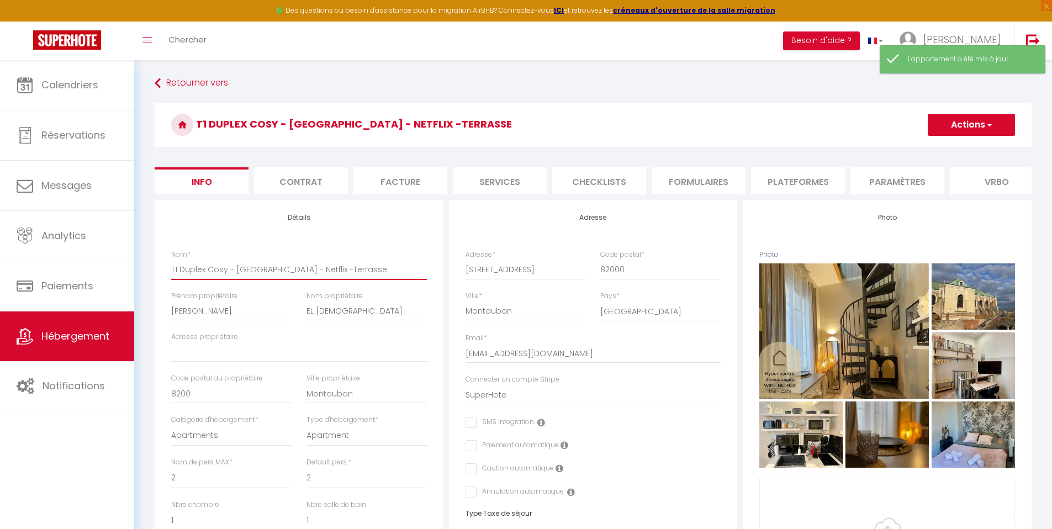
drag, startPoint x: 375, startPoint y: 280, endPoint x: 314, endPoint y: 277, distance: 60.8
click at [314, 277] on input "T1 Duplex Cosy - [GEOGRAPHIC_DATA] - Netflix -Terrasse" at bounding box center [299, 270] width 256 height 20
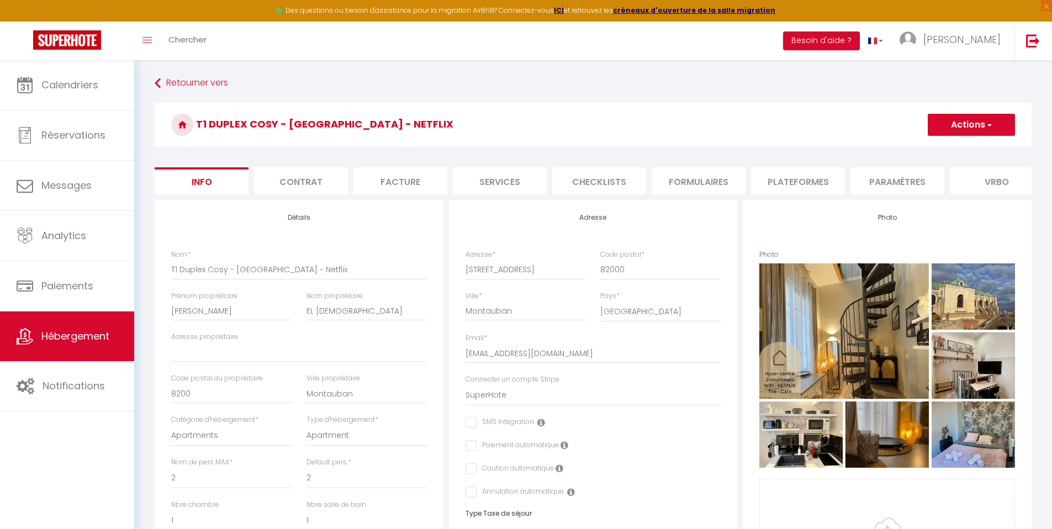
click at [963, 129] on button "Actions" at bounding box center [971, 125] width 87 height 22
click at [935, 148] on input "Enregistrer" at bounding box center [927, 149] width 41 height 11
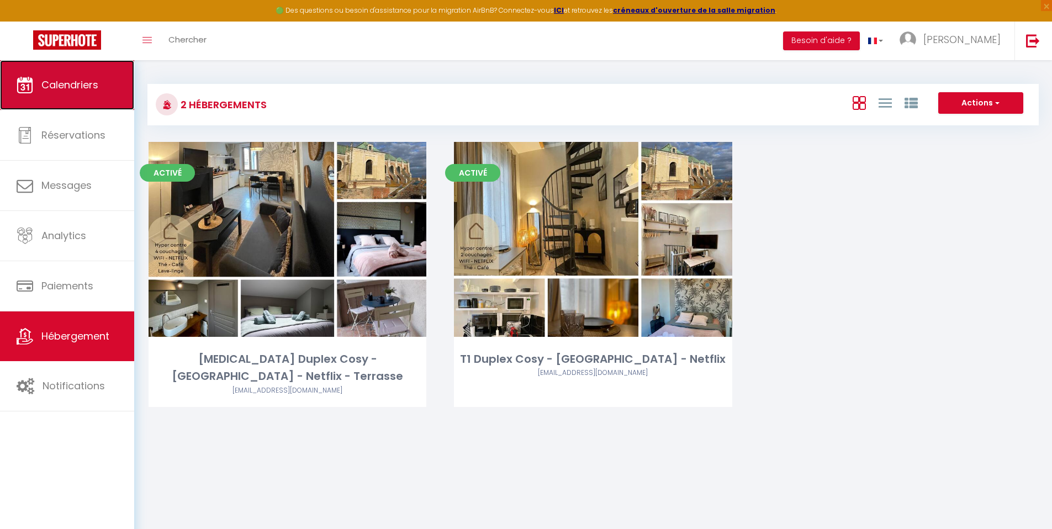
click at [75, 99] on link "Calendriers" at bounding box center [67, 85] width 134 height 50
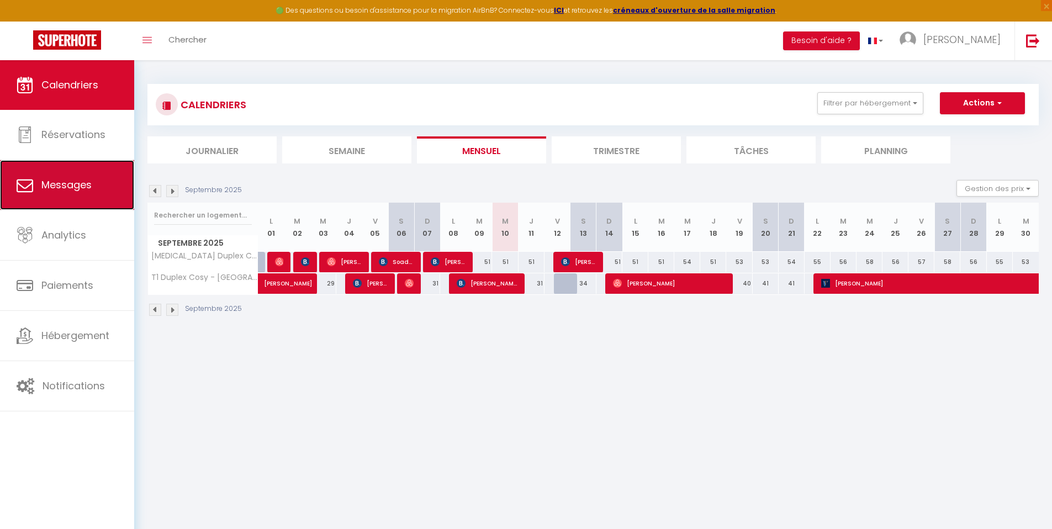
click at [86, 189] on span "Messages" at bounding box center [66, 185] width 50 height 14
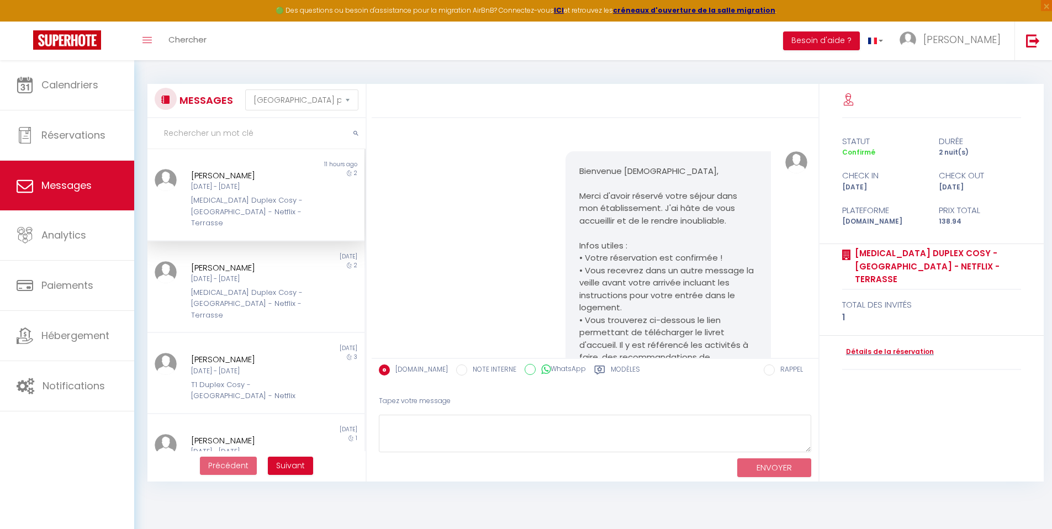
scroll to position [725, 0]
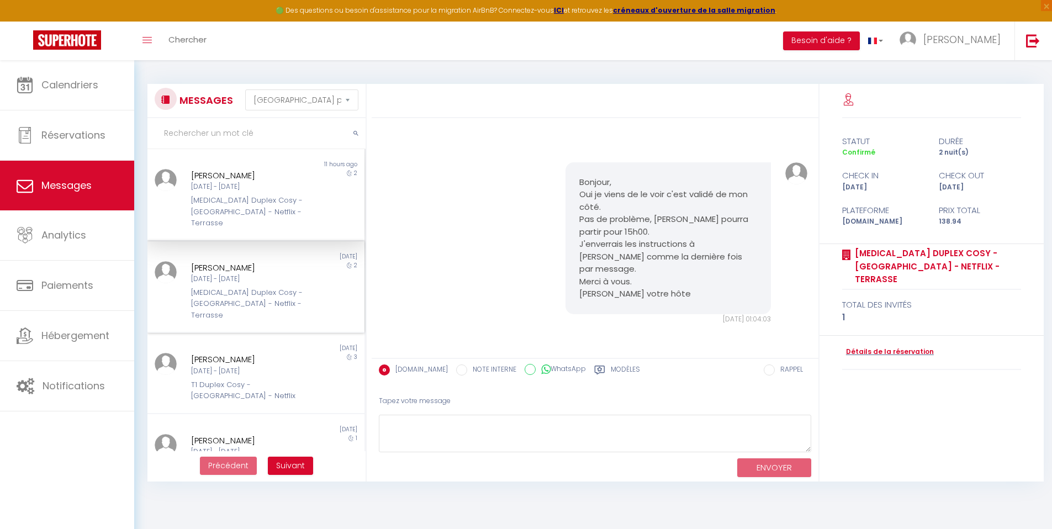
click at [268, 287] on div "[MEDICAL_DATA] Duplex Cosy - [GEOGRAPHIC_DATA] - Netflix - Terrasse" at bounding box center [247, 304] width 112 height 34
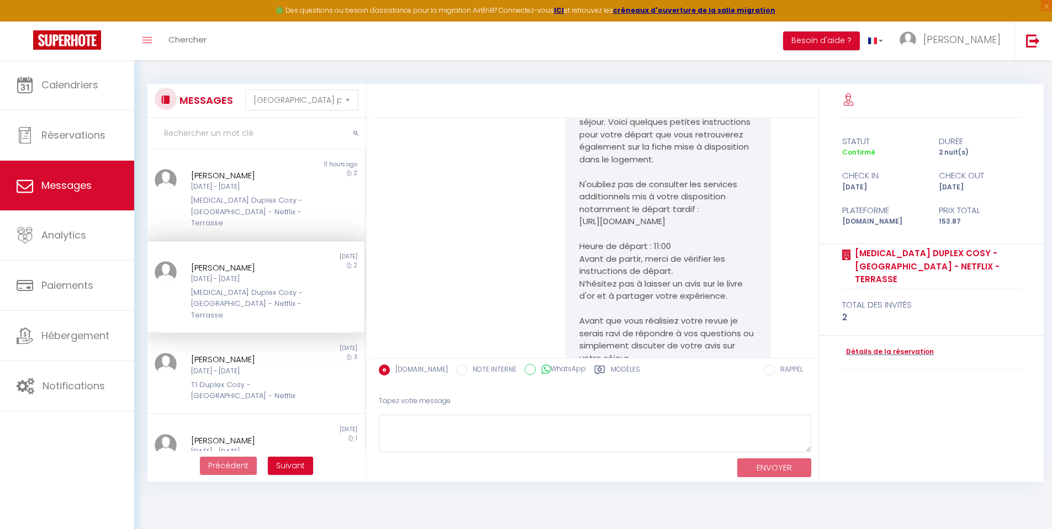
scroll to position [1722, 0]
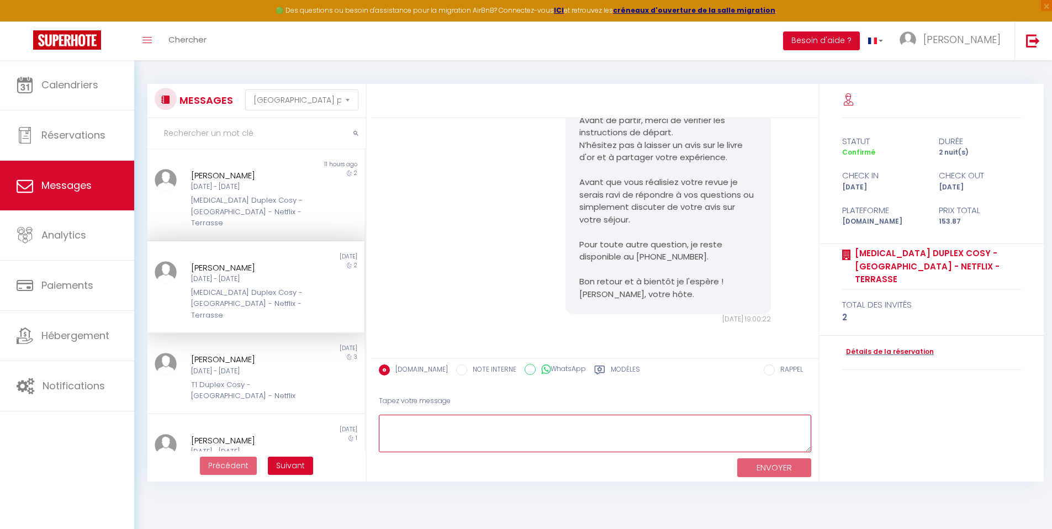
click at [452, 426] on textarea at bounding box center [595, 434] width 432 height 38
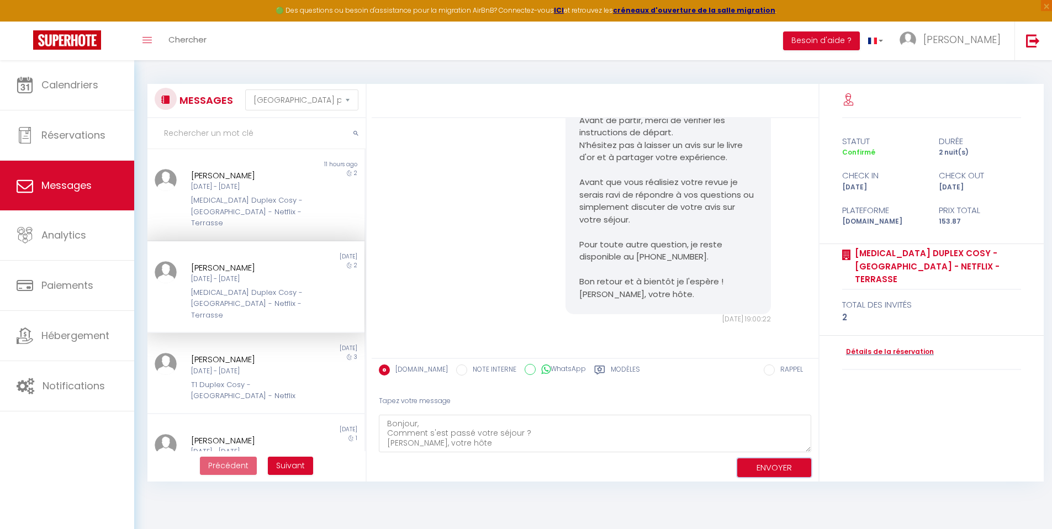
click at [760, 467] on button "ENVOYER" at bounding box center [774, 467] width 74 height 19
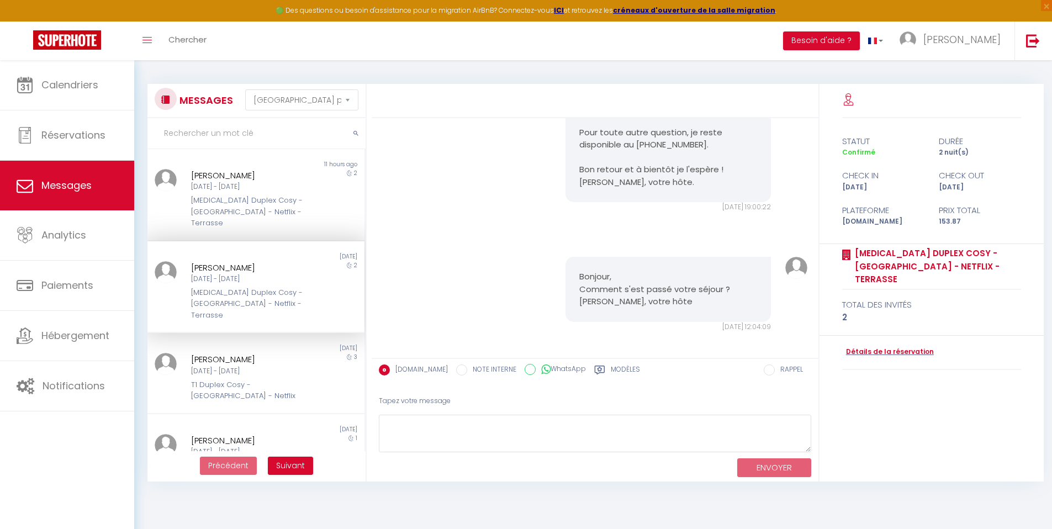
scroll to position [1841, 0]
